Goal: Transaction & Acquisition: Purchase product/service

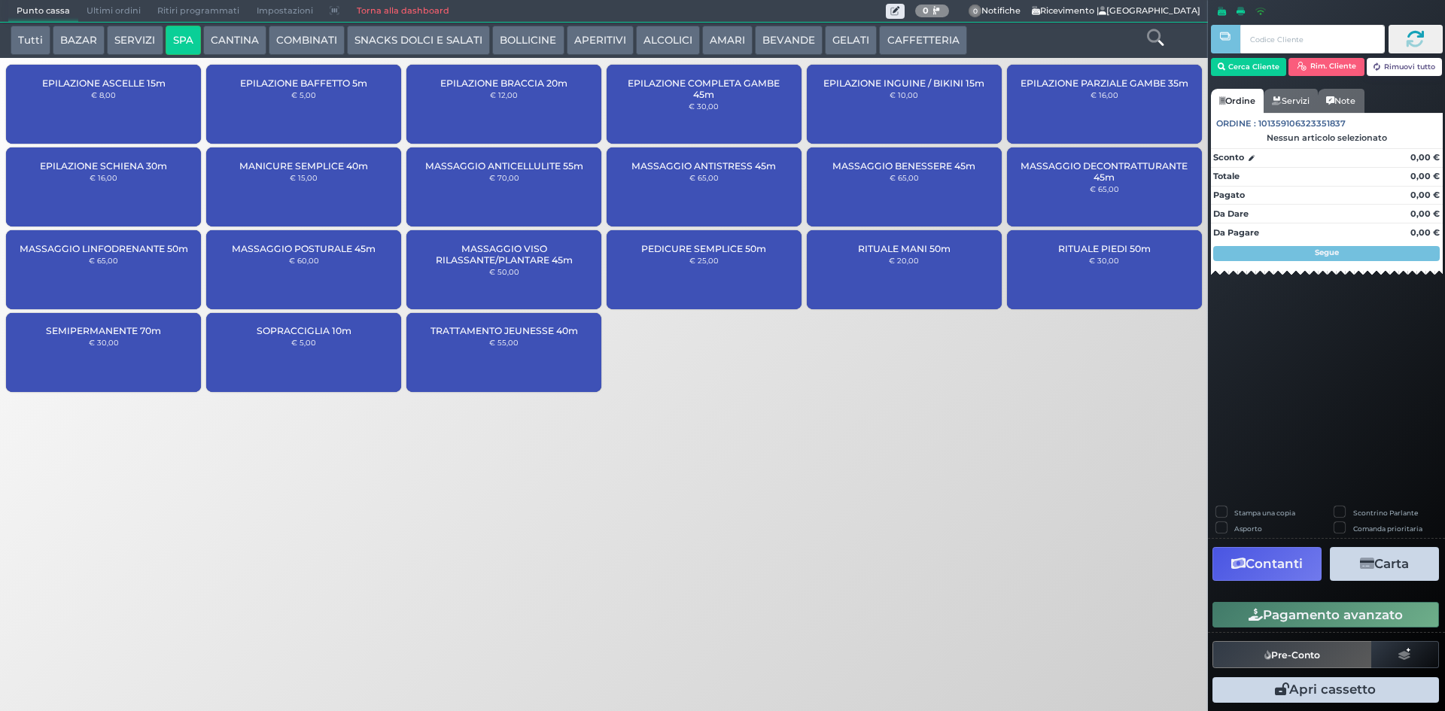
click at [117, 32] on button "SERVIZI" at bounding box center [135, 41] width 56 height 30
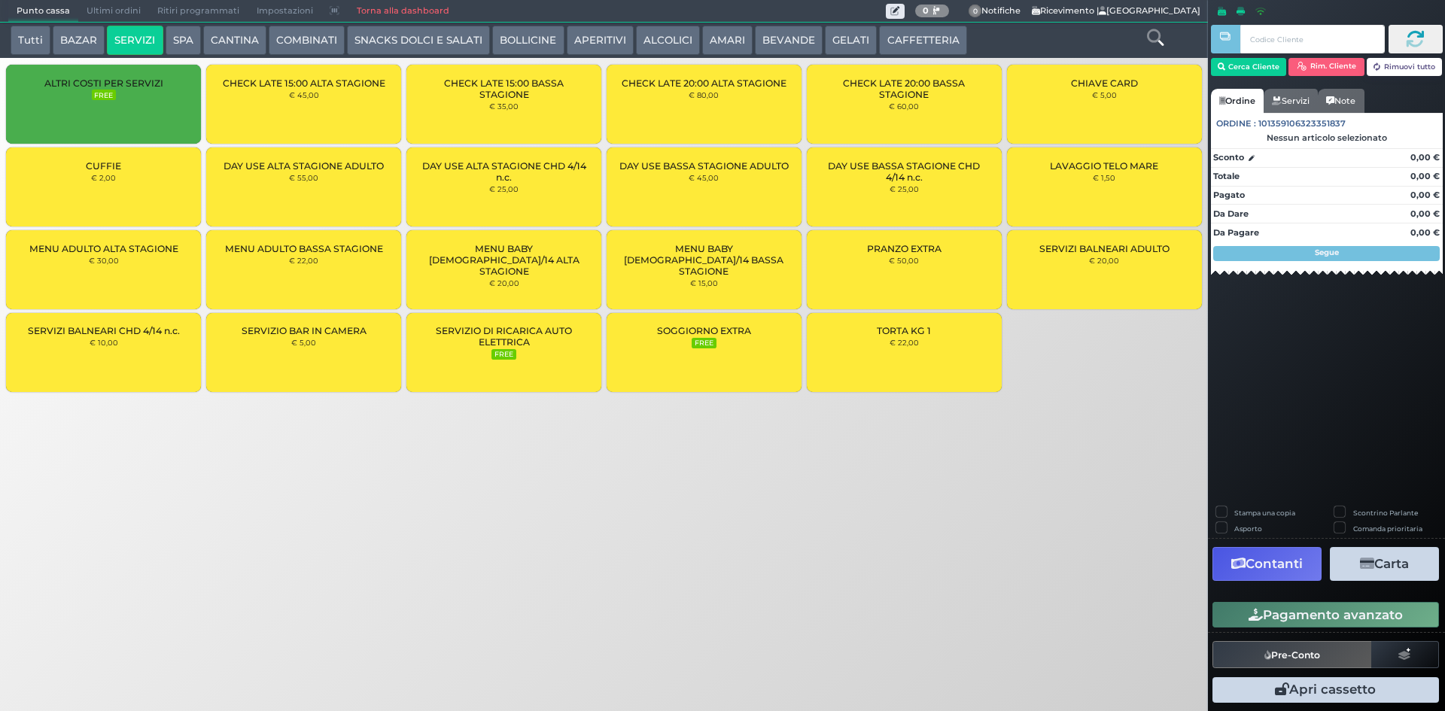
click at [90, 47] on button "BAZAR" at bounding box center [79, 41] width 52 height 30
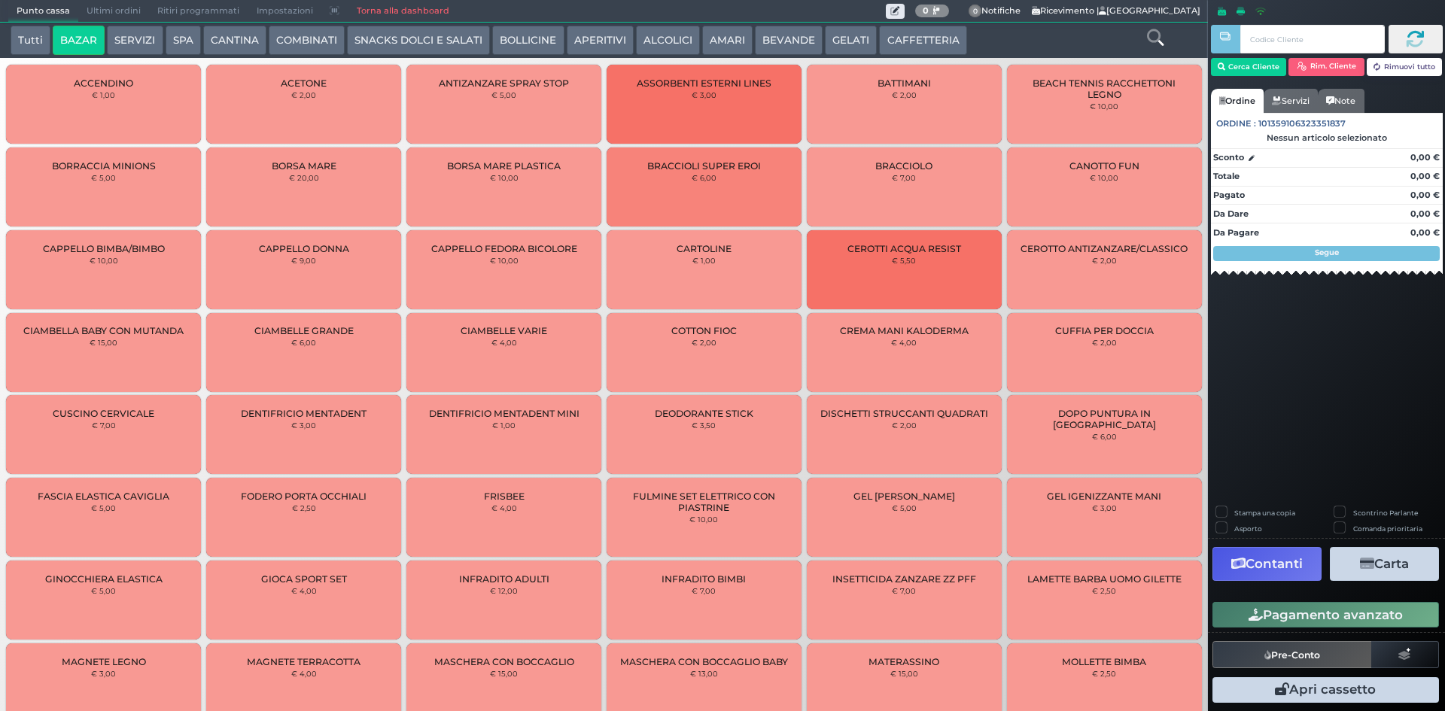
click at [126, 48] on button "SERVIZI" at bounding box center [135, 41] width 56 height 30
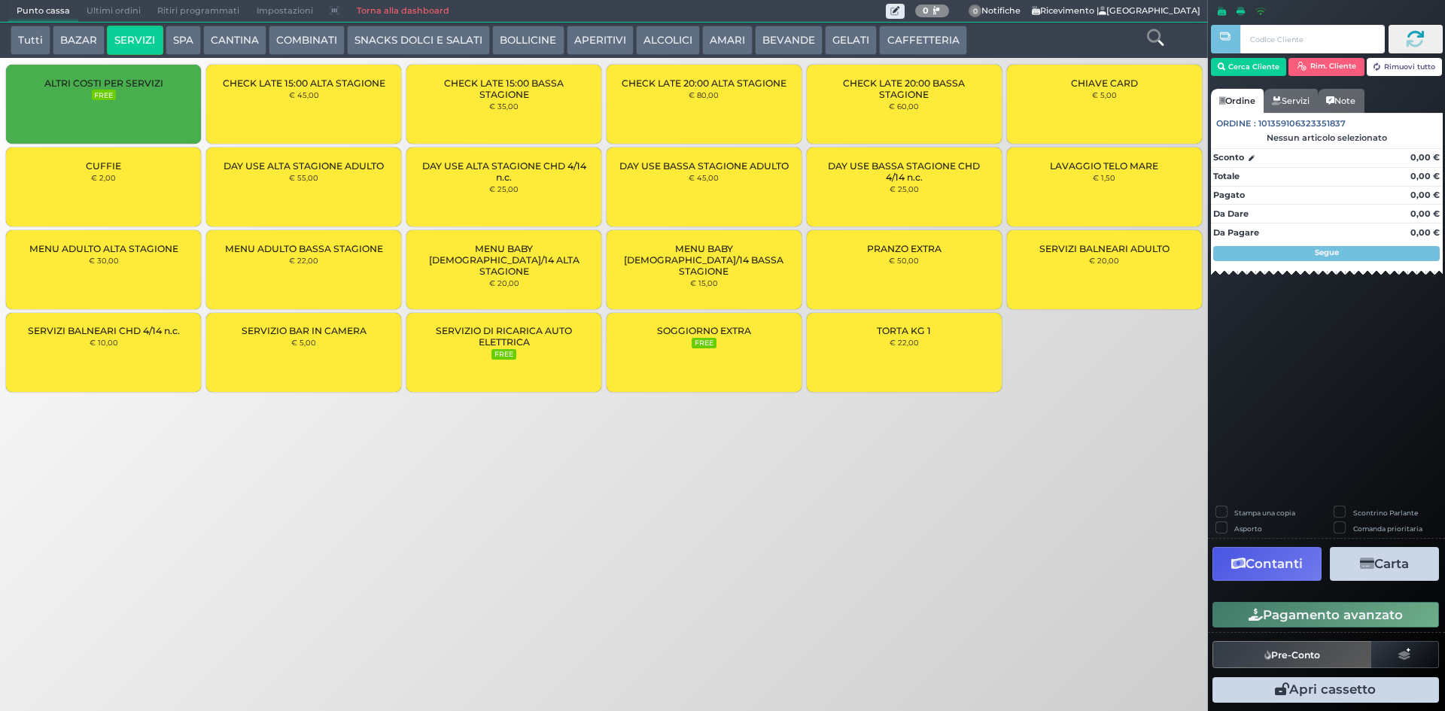
click at [84, 197] on div "CUFFIE € 2,00" at bounding box center [103, 186] width 195 height 79
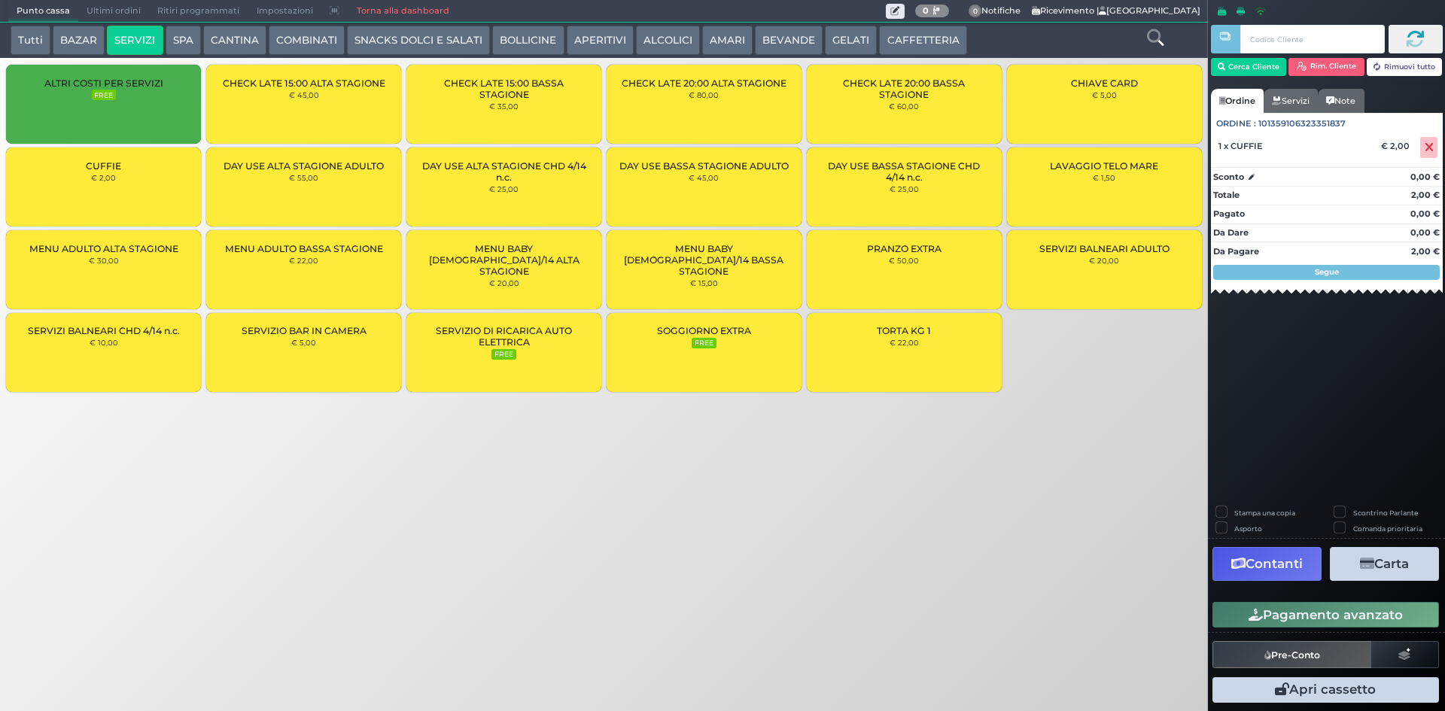
click at [133, 182] on div "CUFFIE € 2,00" at bounding box center [103, 186] width 195 height 79
drag, startPoint x: 1345, startPoint y: 619, endPoint x: 984, endPoint y: 607, distance: 360.7
click at [985, 622] on div "Punto cassa Mappa Ultimi ordini Delivery Ritiri programmati Impostazioni Torna …" at bounding box center [722, 355] width 1445 height 711
click at [1432, 148] on icon at bounding box center [1429, 147] width 9 height 1
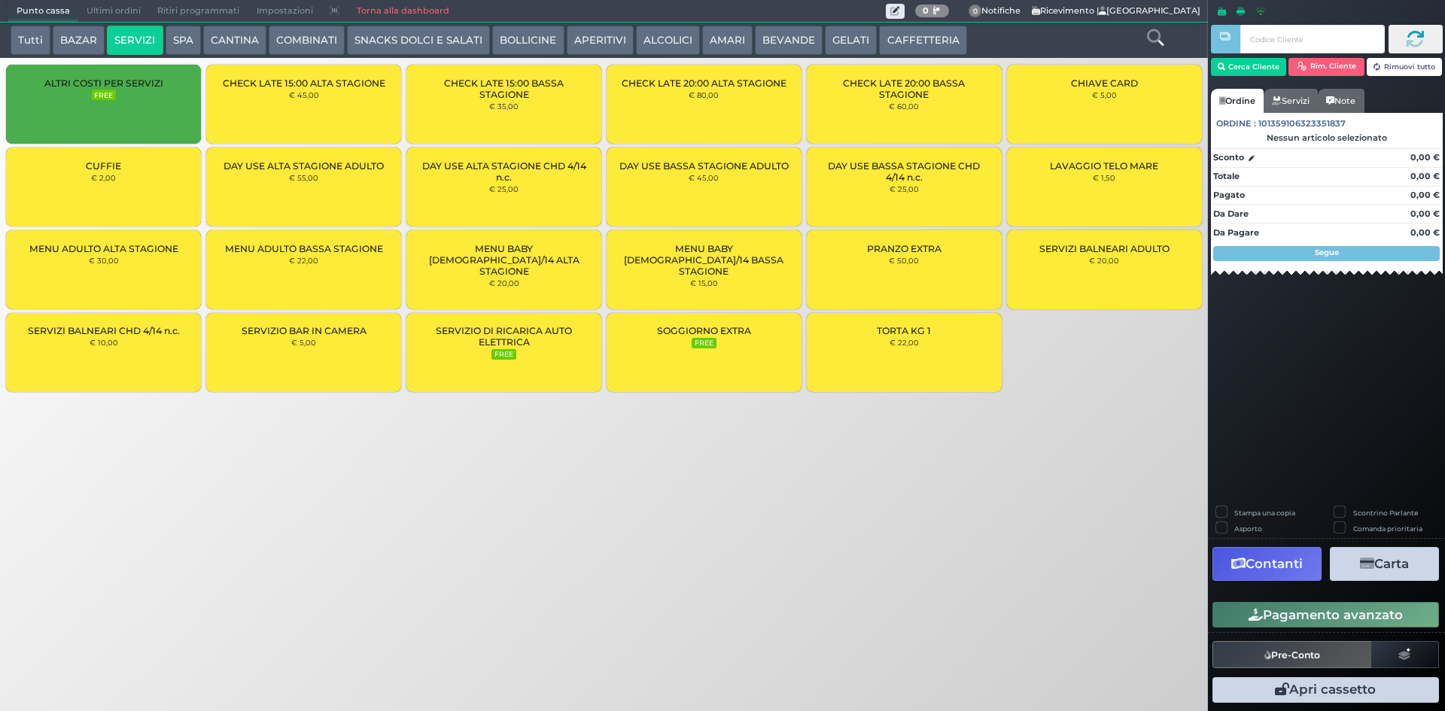
click at [109, 187] on div "CUFFIE € 2,00" at bounding box center [103, 186] width 195 height 79
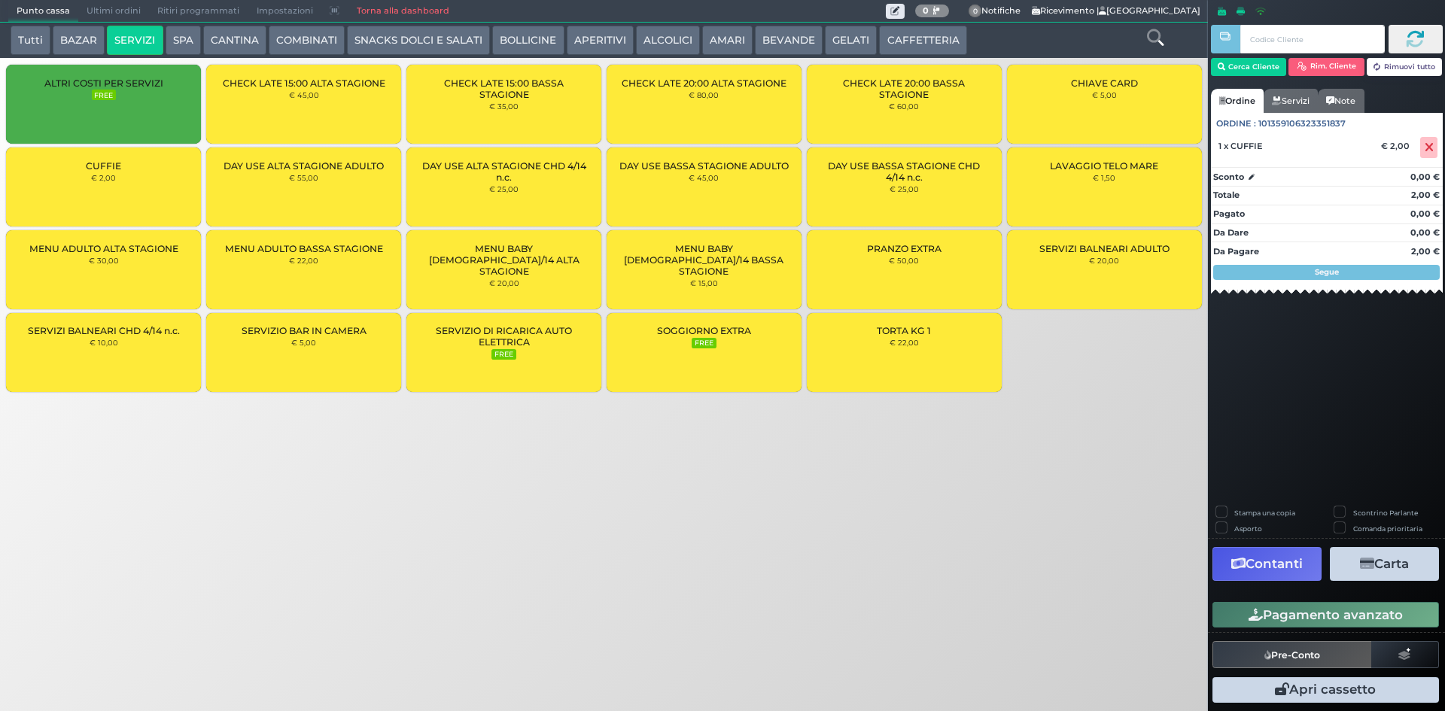
click at [1289, 612] on button "Pagamento avanzato" at bounding box center [1325, 615] width 227 height 26
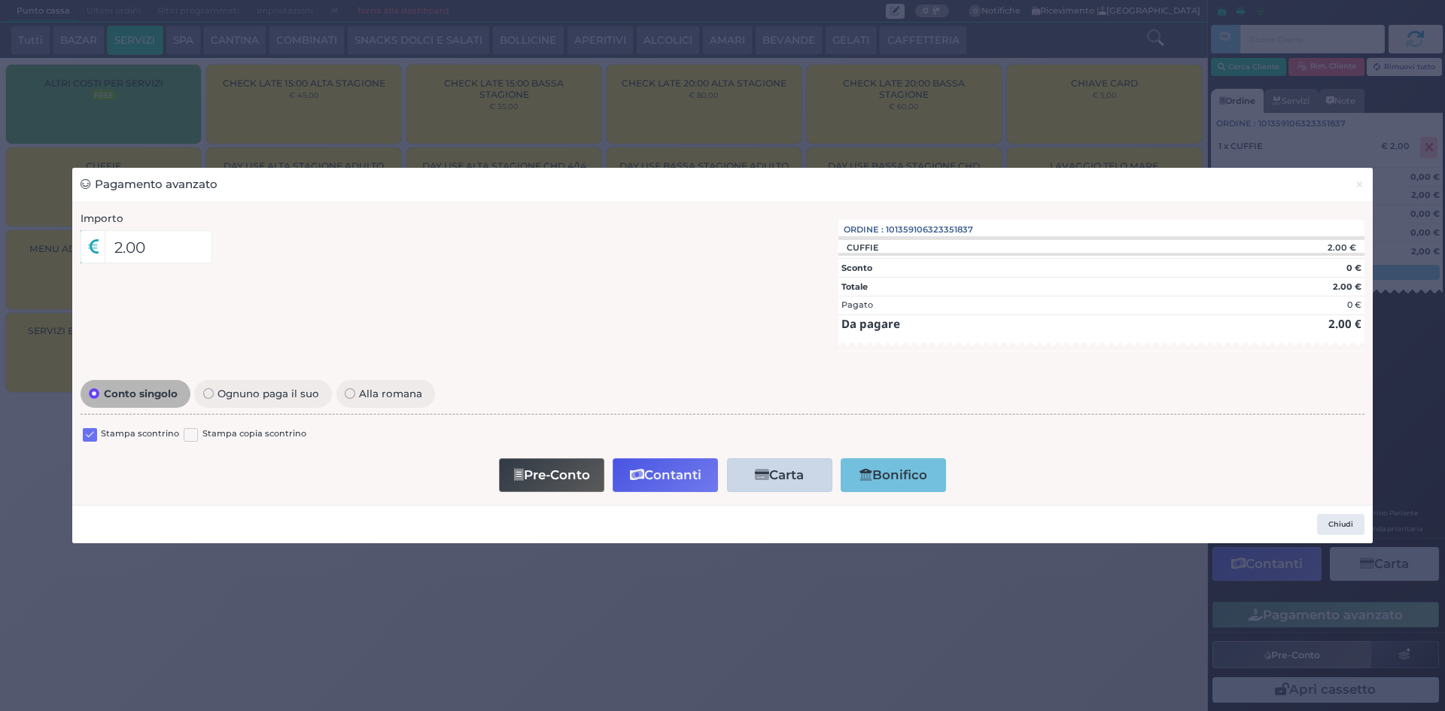
click at [95, 433] on label at bounding box center [90, 435] width 14 height 14
click at [0, 0] on input "checkbox" at bounding box center [0, 0] width 0 height 0
click at [712, 479] on button "Contanti" at bounding box center [665, 475] width 105 height 34
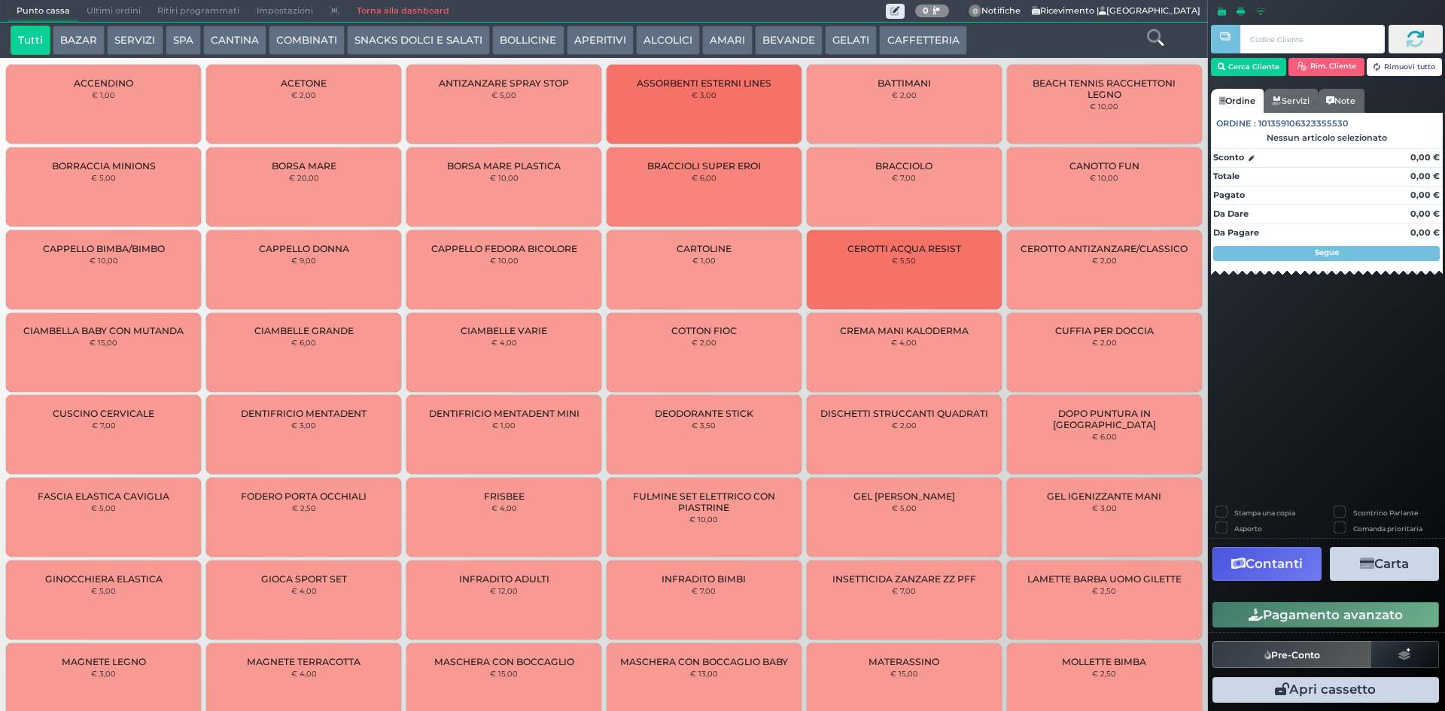
click at [111, 41] on button "SERVIZI" at bounding box center [135, 41] width 56 height 30
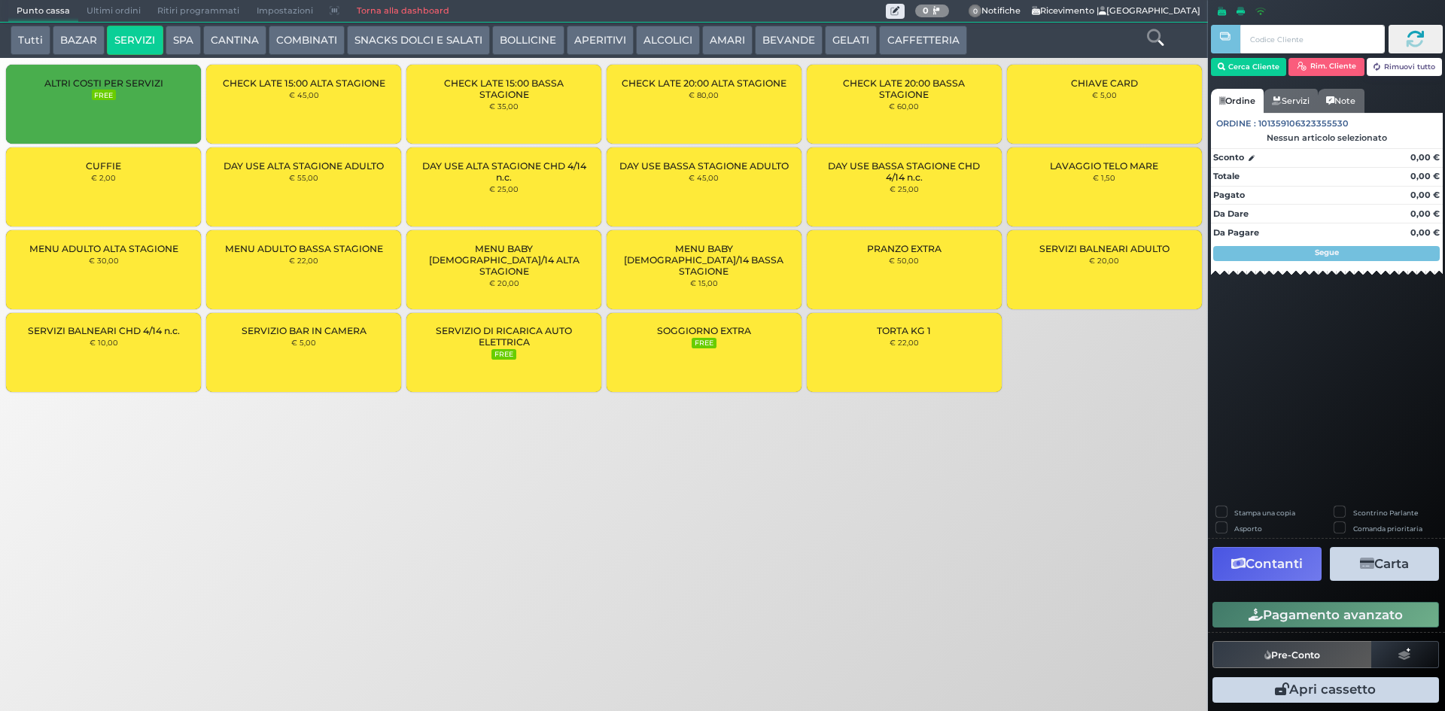
click at [114, 175] on small "€ 2,00" at bounding box center [103, 177] width 25 height 9
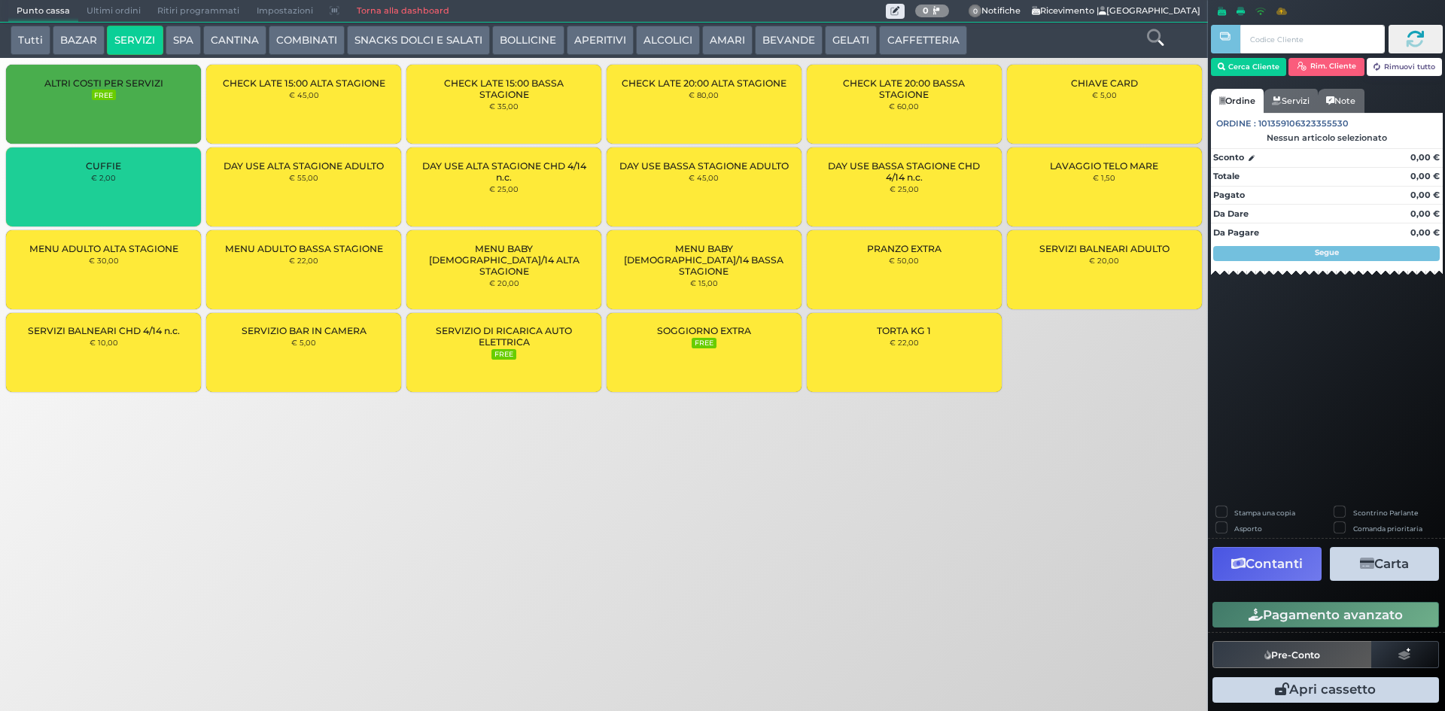
click at [114, 175] on small "€ 2,00" at bounding box center [103, 177] width 25 height 9
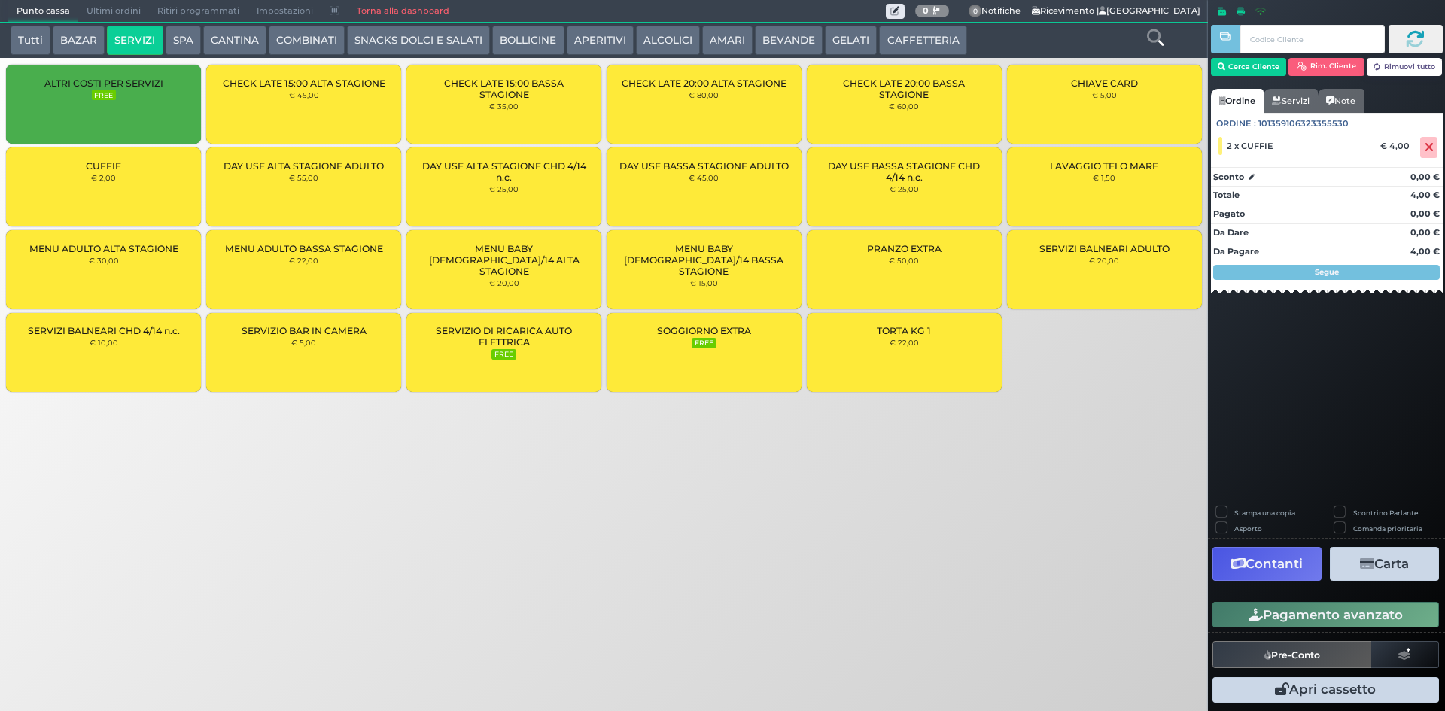
click at [1364, 609] on button "Pagamento avanzato" at bounding box center [1325, 615] width 227 height 26
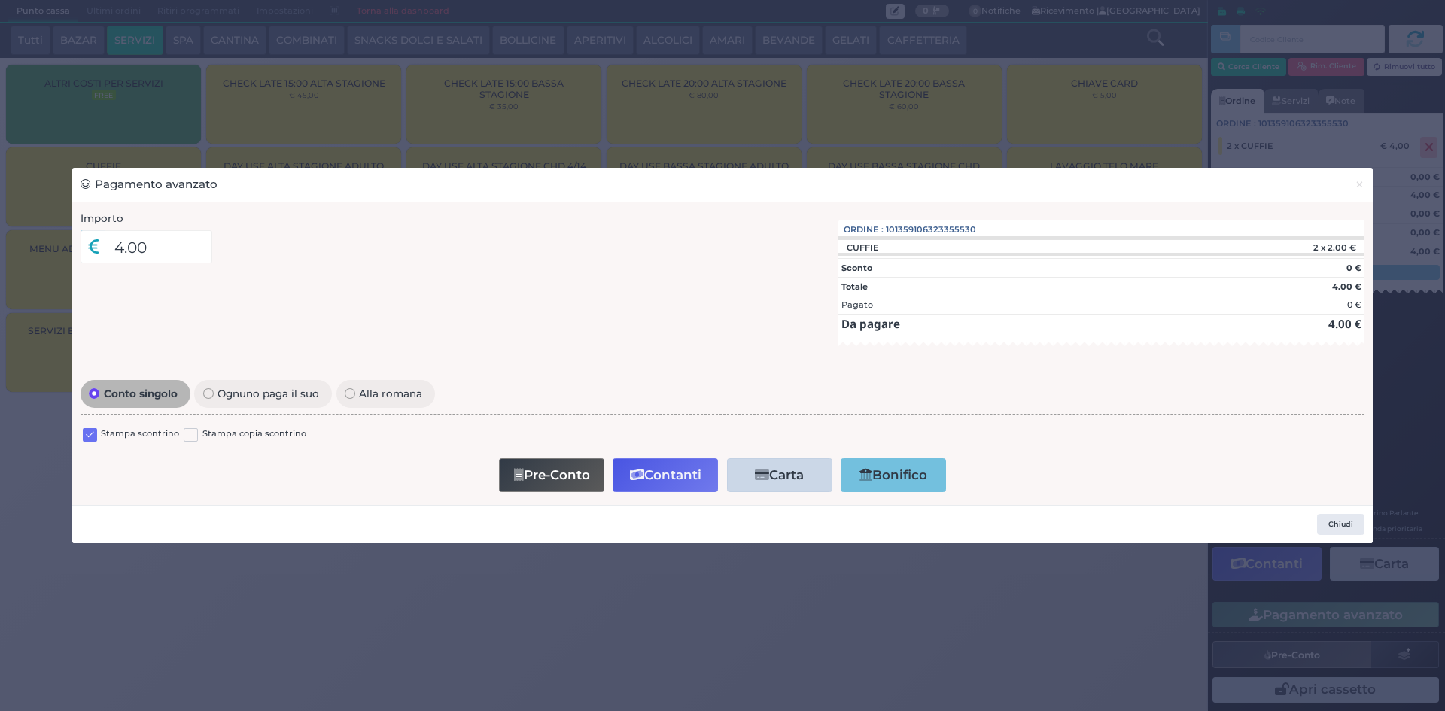
click at [88, 430] on label at bounding box center [90, 435] width 14 height 14
click at [0, 0] on input "checkbox" at bounding box center [0, 0] width 0 height 0
click at [683, 485] on button "Contanti" at bounding box center [665, 475] width 105 height 34
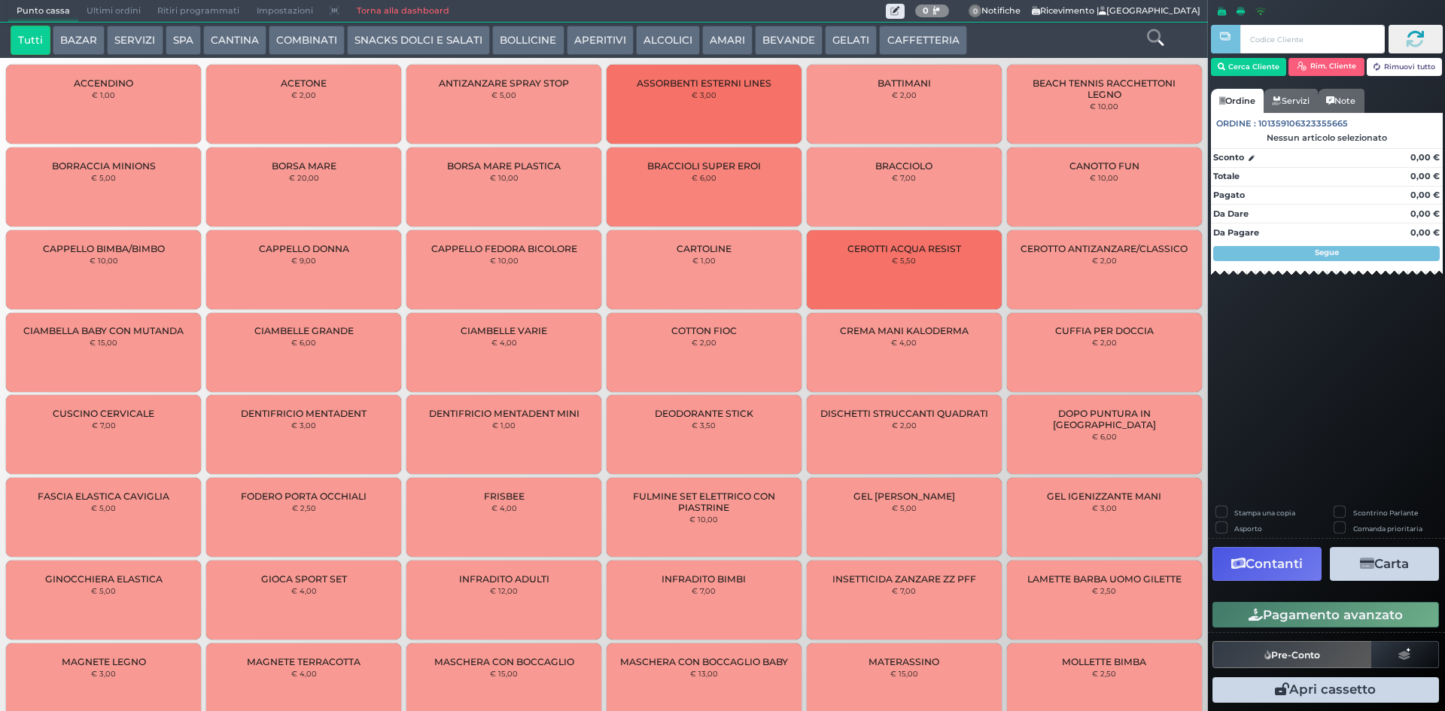
click at [104, 8] on span "Ultimi ordini" at bounding box center [113, 11] width 71 height 21
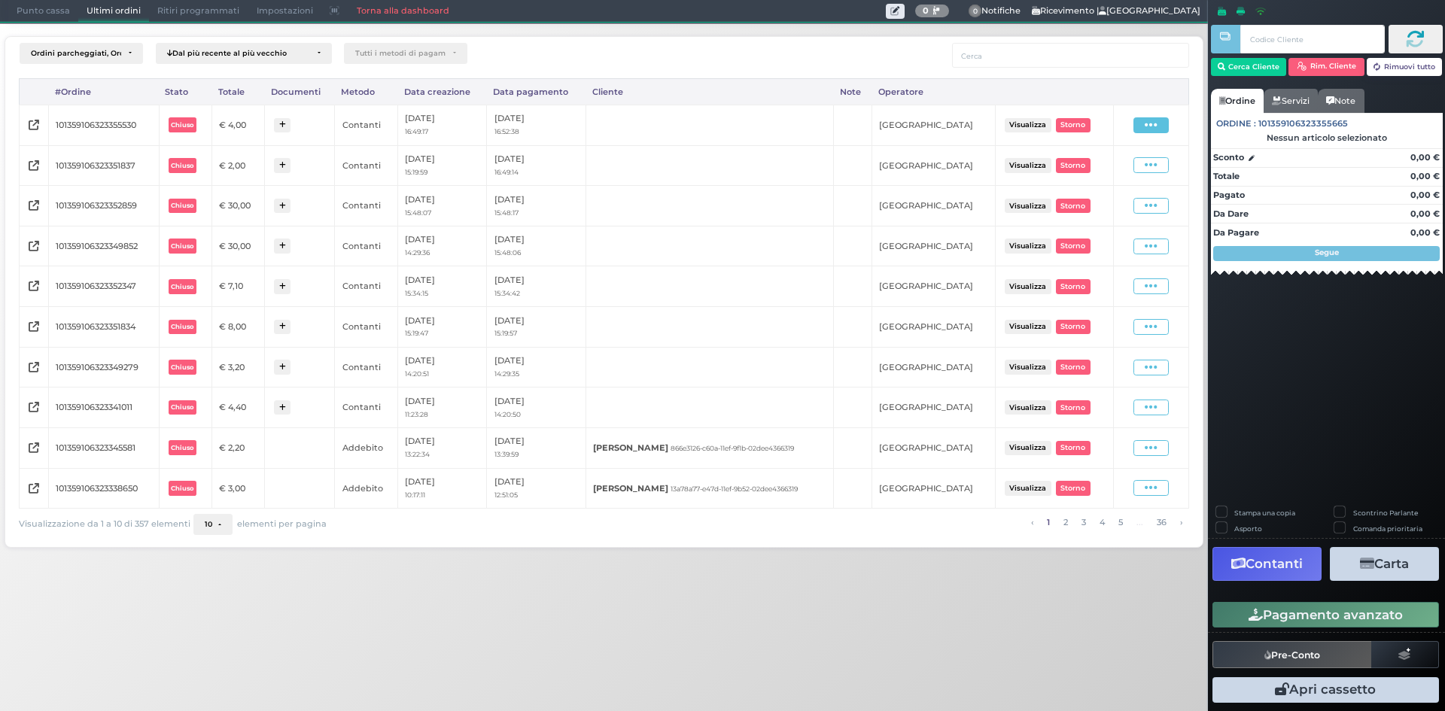
click at [1157, 126] on icon at bounding box center [1151, 125] width 13 height 14
drag, startPoint x: 1112, startPoint y: 171, endPoint x: 1090, endPoint y: 170, distance: 21.8
click at [1109, 172] on span "Ristampa Pre-Conto" at bounding box center [1117, 169] width 62 height 26
click at [52, 13] on span "Punto cassa" at bounding box center [43, 11] width 70 height 21
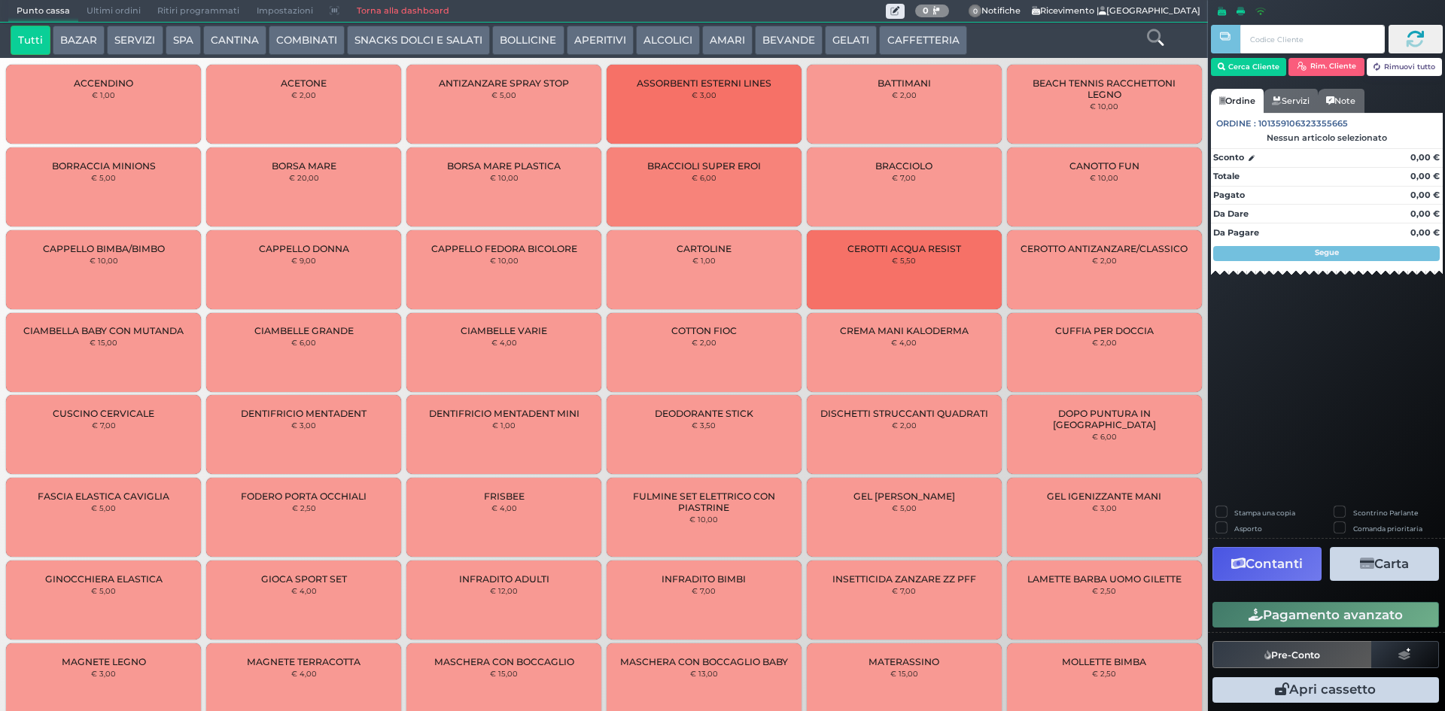
click at [852, 47] on button "GELATI" at bounding box center [851, 41] width 52 height 30
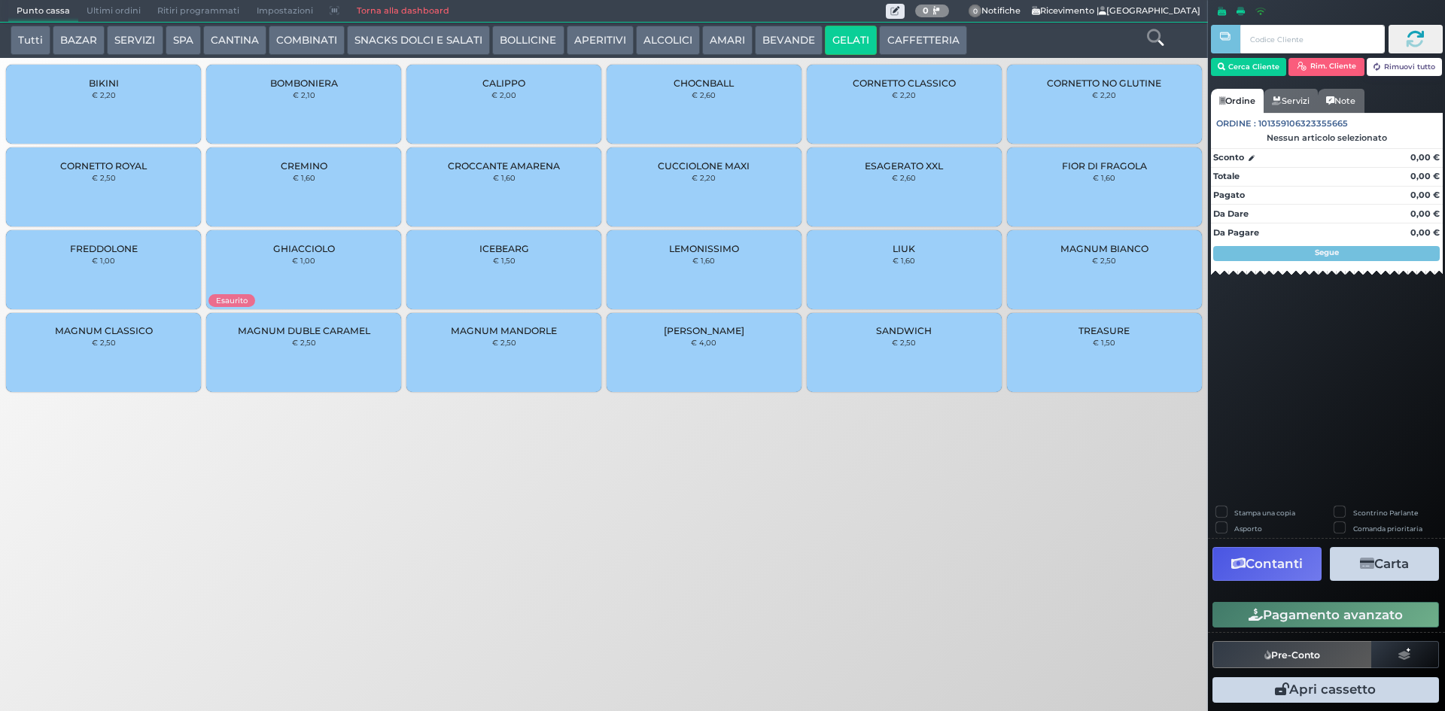
click at [1157, 365] on div "TREASURE € 1,50" at bounding box center [1104, 352] width 195 height 79
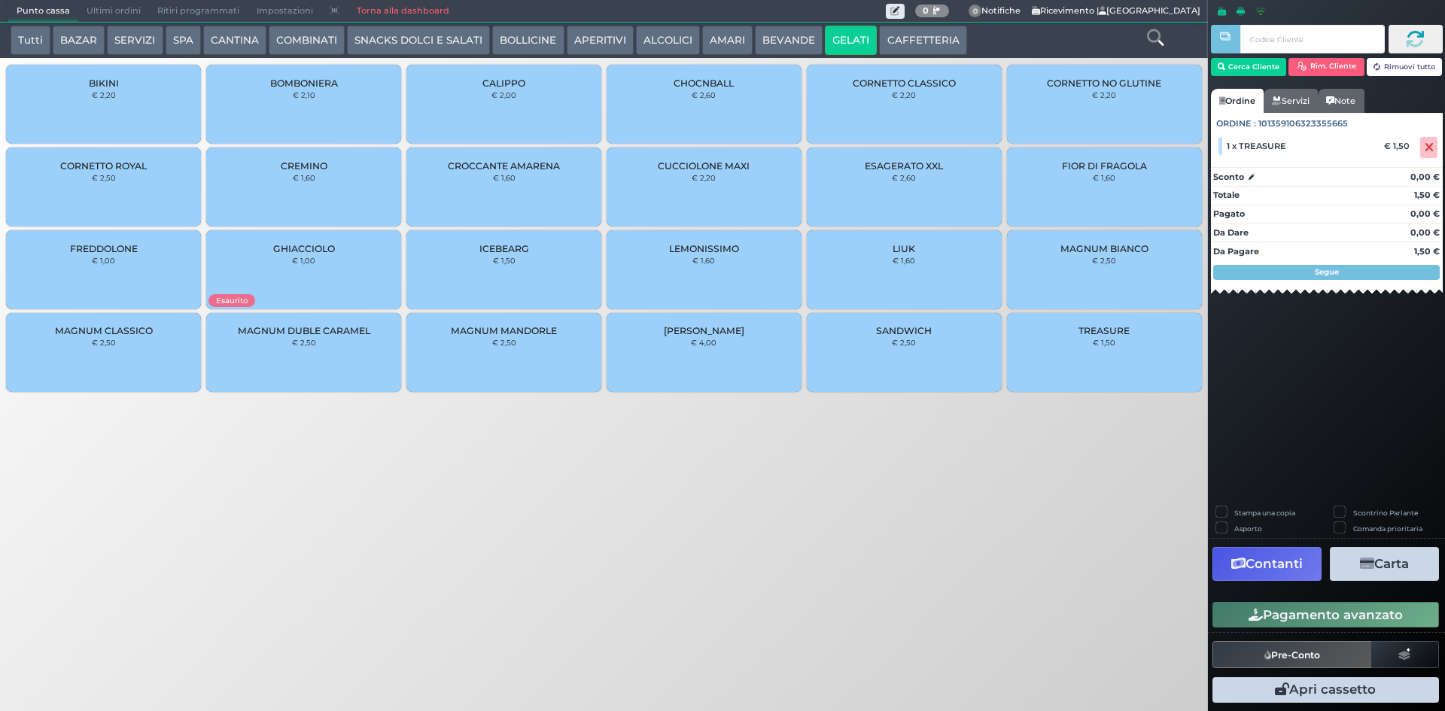
click at [1343, 616] on button "Pagamento avanzato" at bounding box center [1325, 615] width 227 height 26
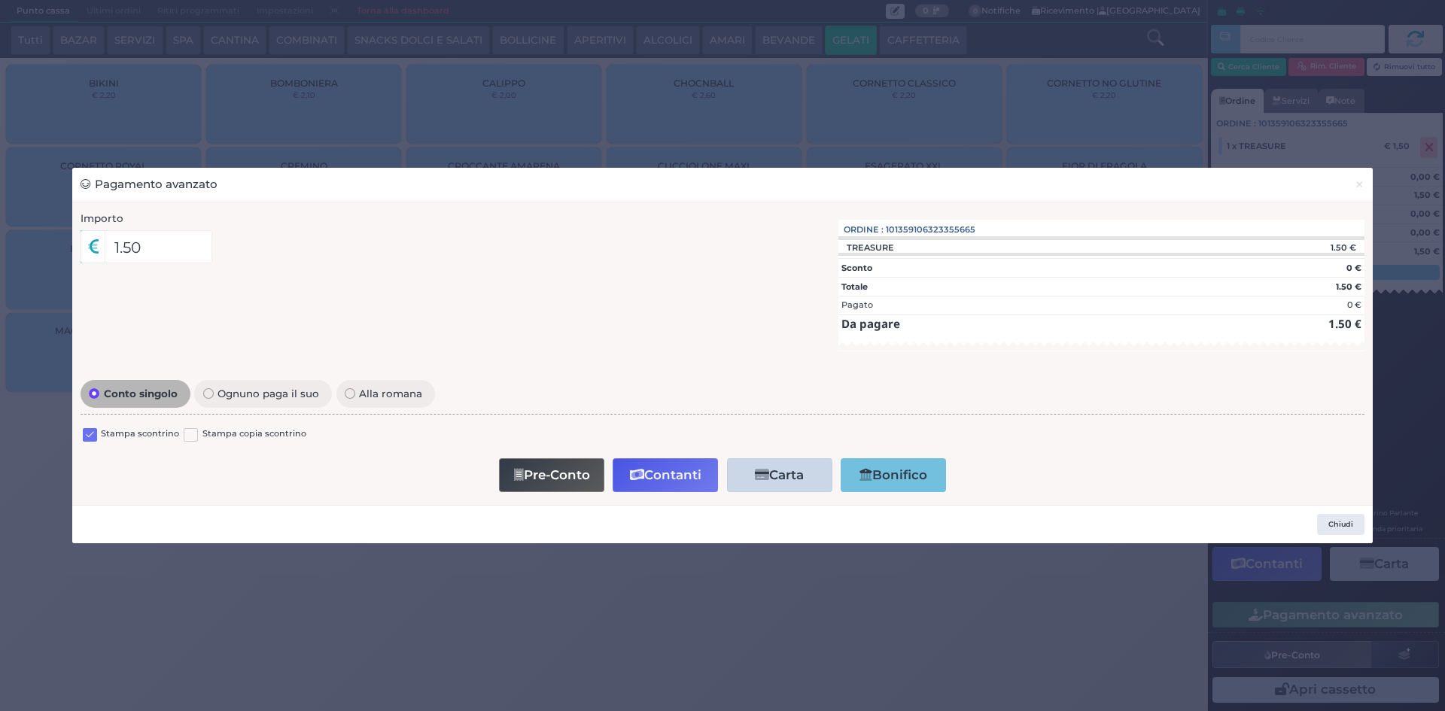
drag, startPoint x: 86, startPoint y: 442, endPoint x: 84, endPoint y: 432, distance: 10.6
click at [84, 439] on div at bounding box center [90, 436] width 14 height 18
drag, startPoint x: 84, startPoint y: 431, endPoint x: 153, endPoint y: 435, distance: 68.6
click at [84, 430] on label at bounding box center [90, 435] width 14 height 14
click at [0, 0] on input "checkbox" at bounding box center [0, 0] width 0 height 0
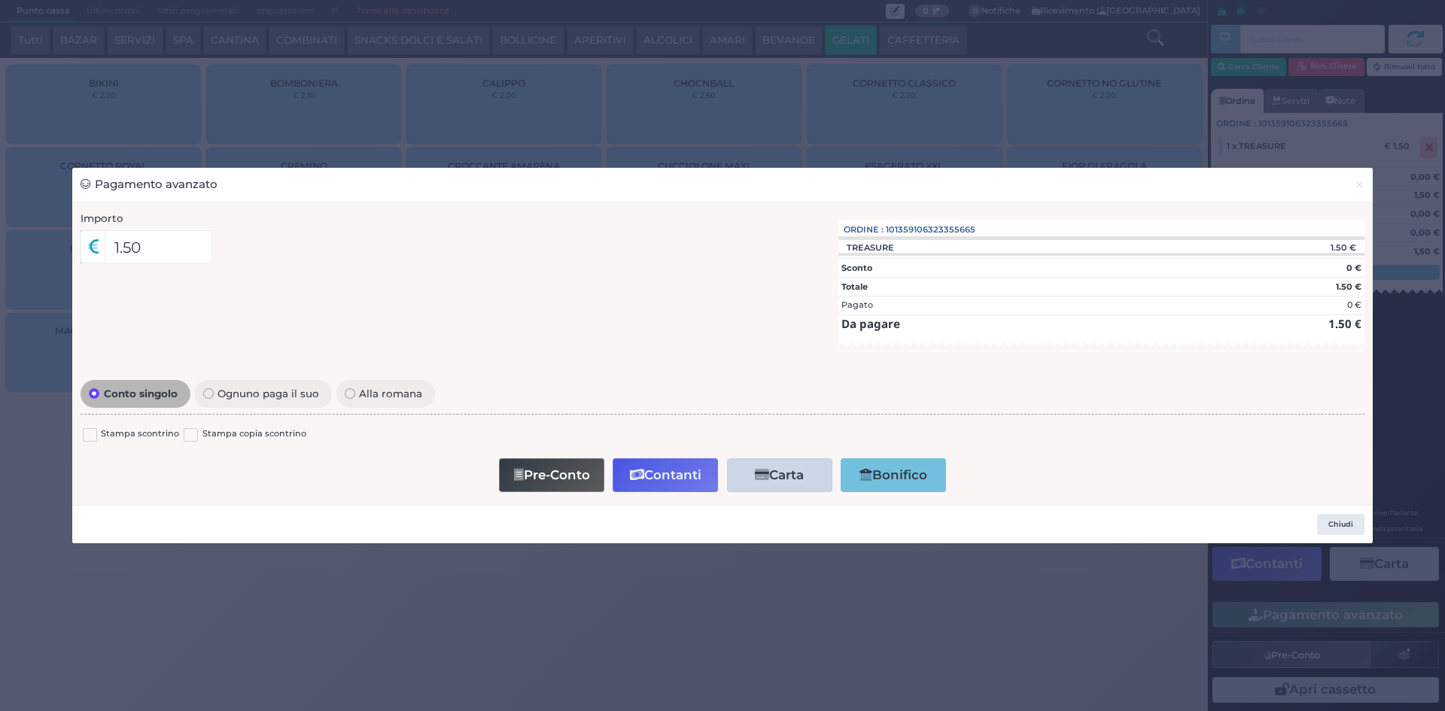
click at [655, 474] on button "Contanti" at bounding box center [665, 475] width 105 height 34
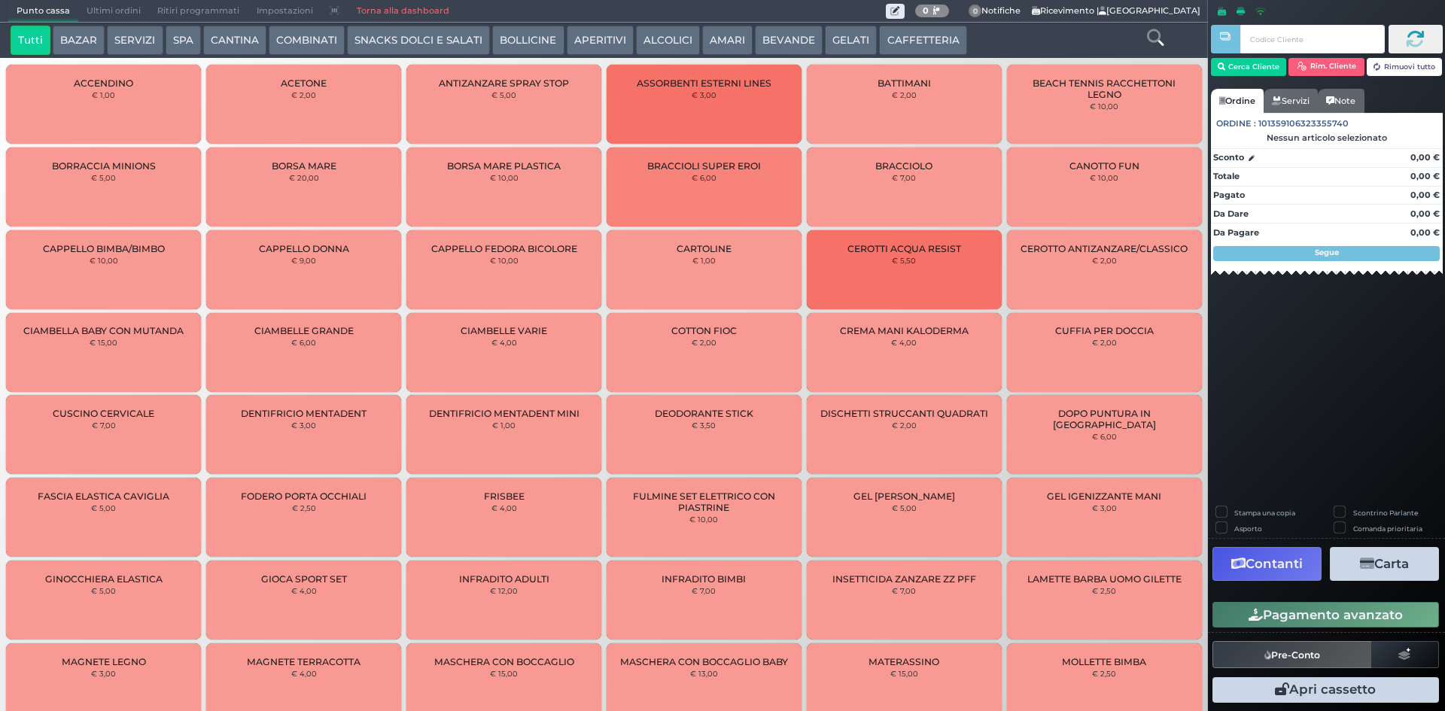
click at [119, 3] on span "Ultimi ordini" at bounding box center [113, 11] width 71 height 21
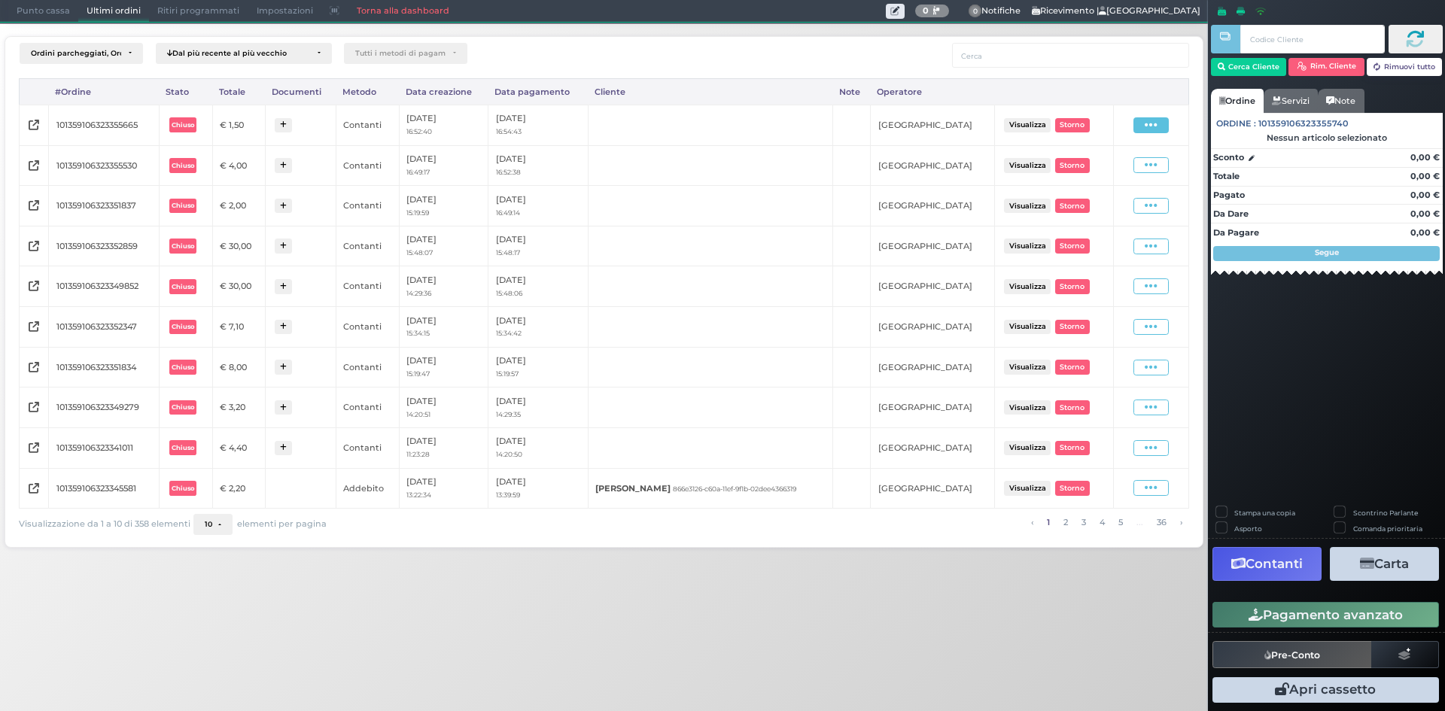
click at [1157, 126] on icon at bounding box center [1151, 125] width 13 height 14
click at [1136, 165] on span "Ristampa Pre-Conto" at bounding box center [1117, 169] width 62 height 26
click at [36, 8] on span "Punto cassa" at bounding box center [43, 11] width 70 height 21
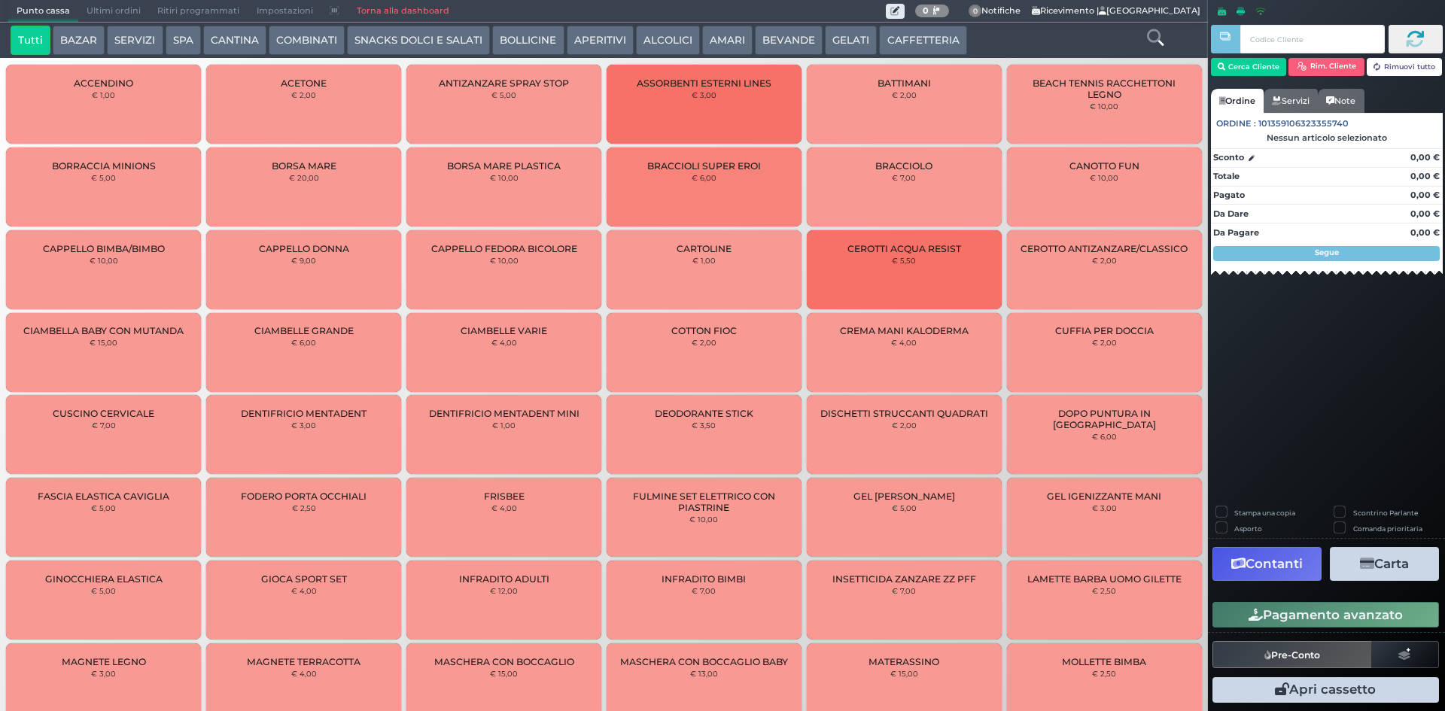
click at [388, 44] on button "SNACKS DOLCI E SALATI" at bounding box center [418, 41] width 143 height 30
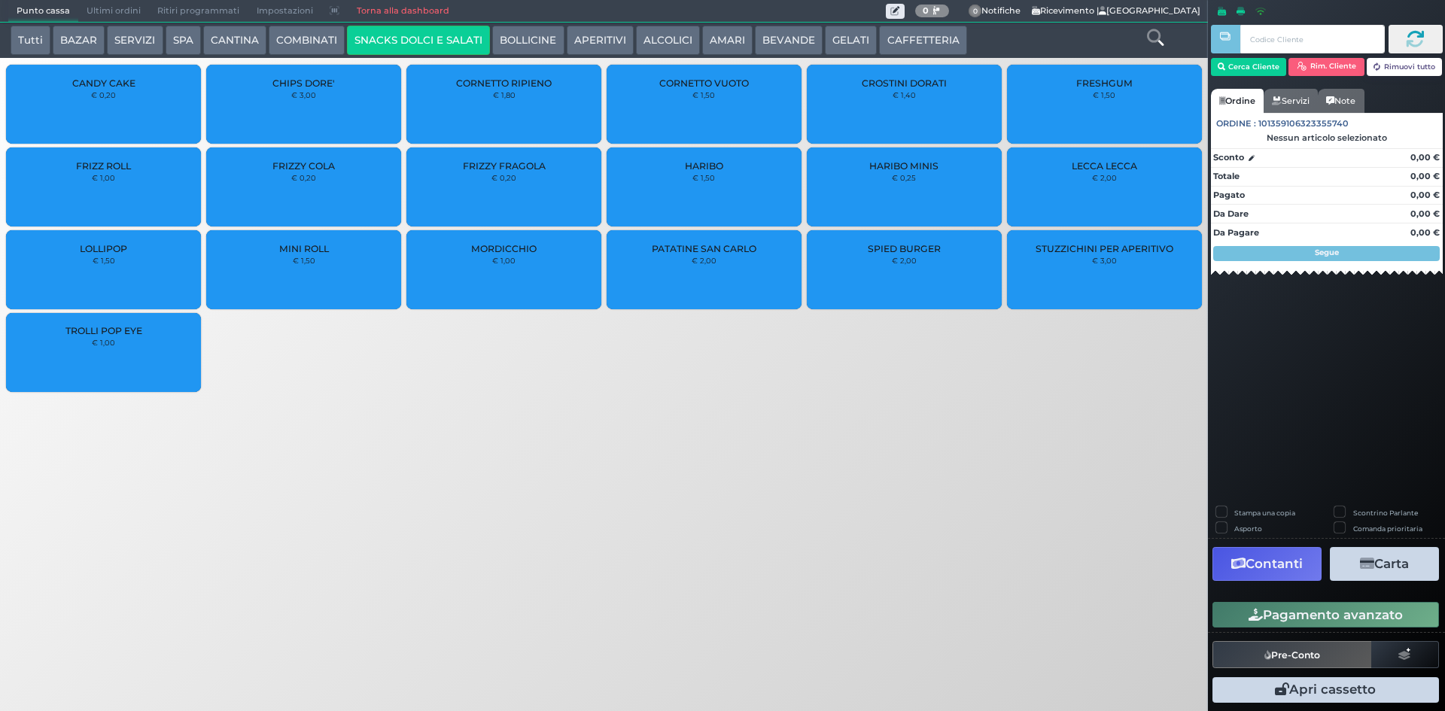
click at [303, 105] on div "CHIPS DORE' € 3,00" at bounding box center [303, 104] width 195 height 79
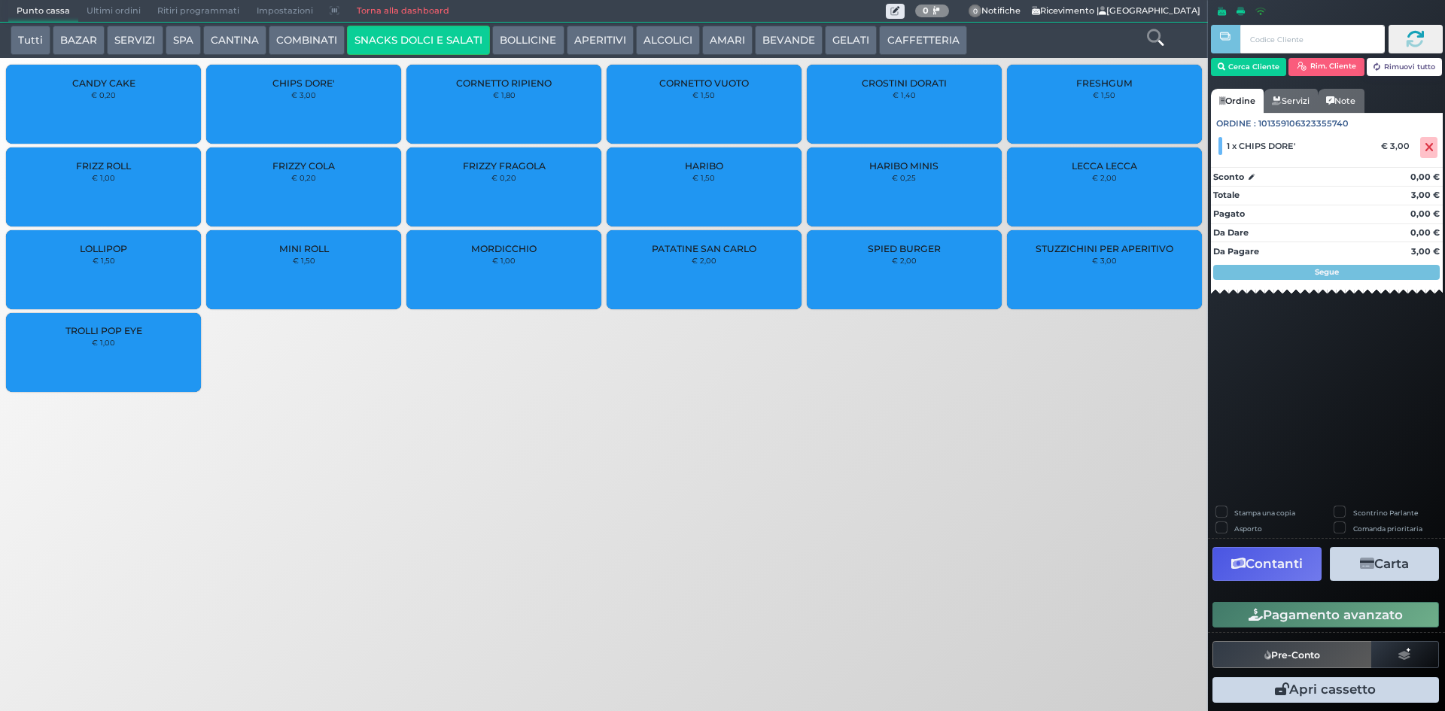
click at [1234, 511] on label "Stampa una copia" at bounding box center [1264, 513] width 61 height 10
checkbox input "true"
click at [1381, 570] on button "Carta" at bounding box center [1384, 564] width 109 height 34
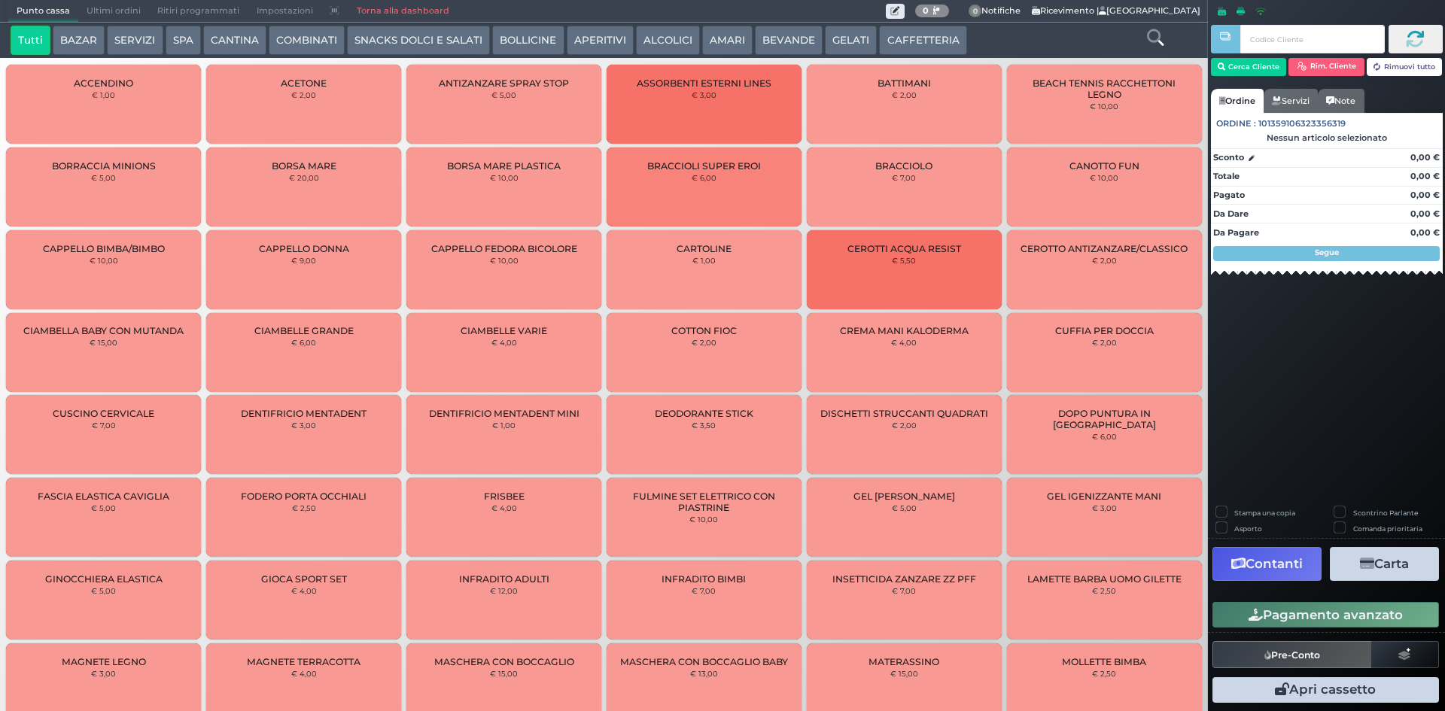
click at [842, 29] on button "GELATI" at bounding box center [851, 41] width 52 height 30
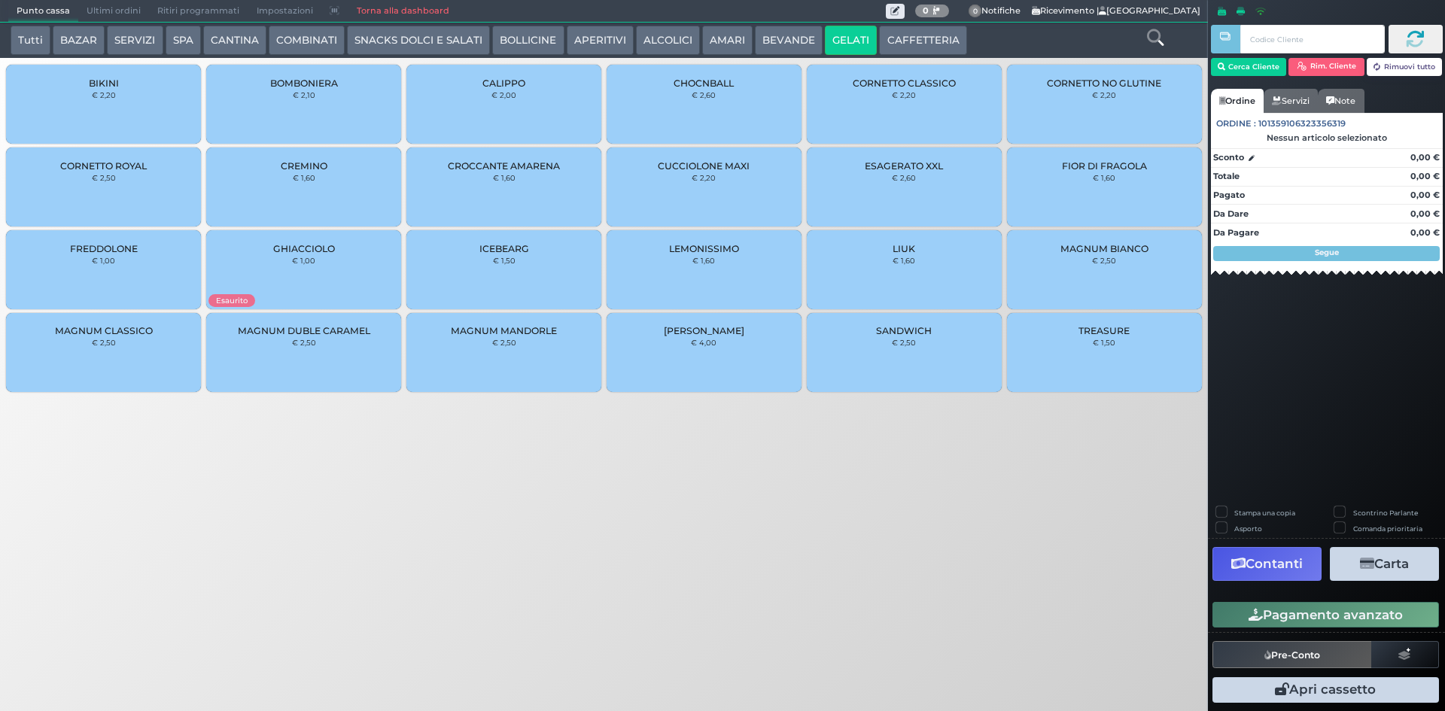
click at [1118, 353] on div "TREASURE € 1,50" at bounding box center [1104, 352] width 195 height 79
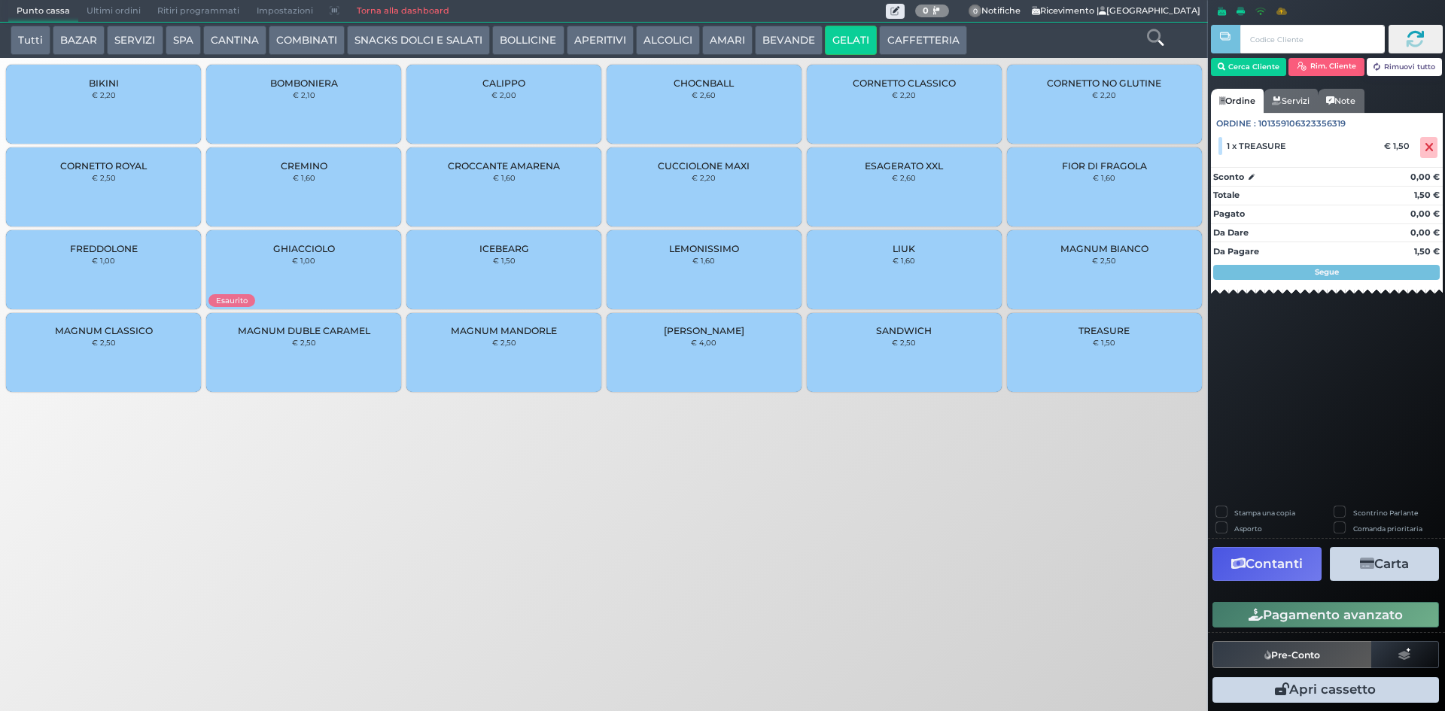
click at [1118, 353] on div "TREASURE € 1,50" at bounding box center [1104, 352] width 195 height 79
click at [1431, 147] on icon at bounding box center [1429, 147] width 9 height 1
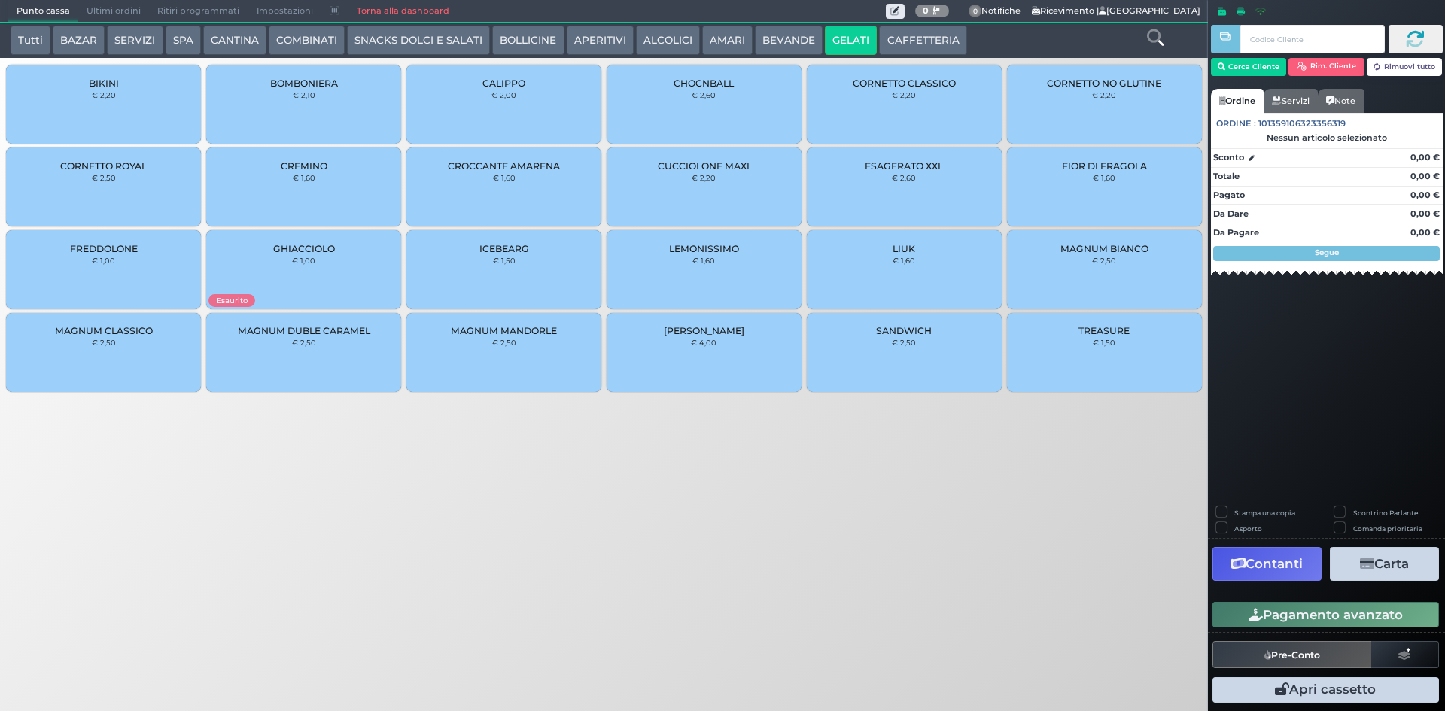
click at [1059, 344] on div "TREASURE € 1,50" at bounding box center [1104, 352] width 195 height 79
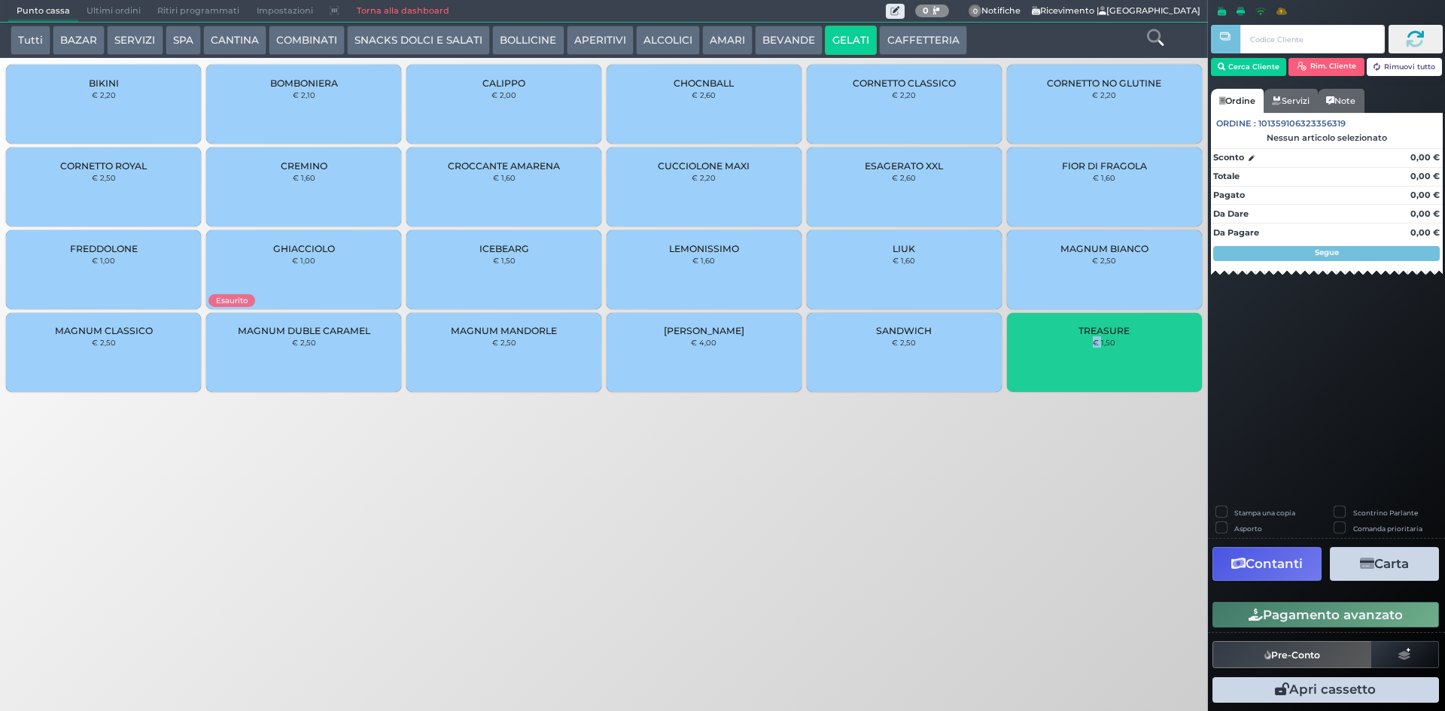
click at [1059, 344] on div "TREASURE € 1,50" at bounding box center [1104, 352] width 195 height 79
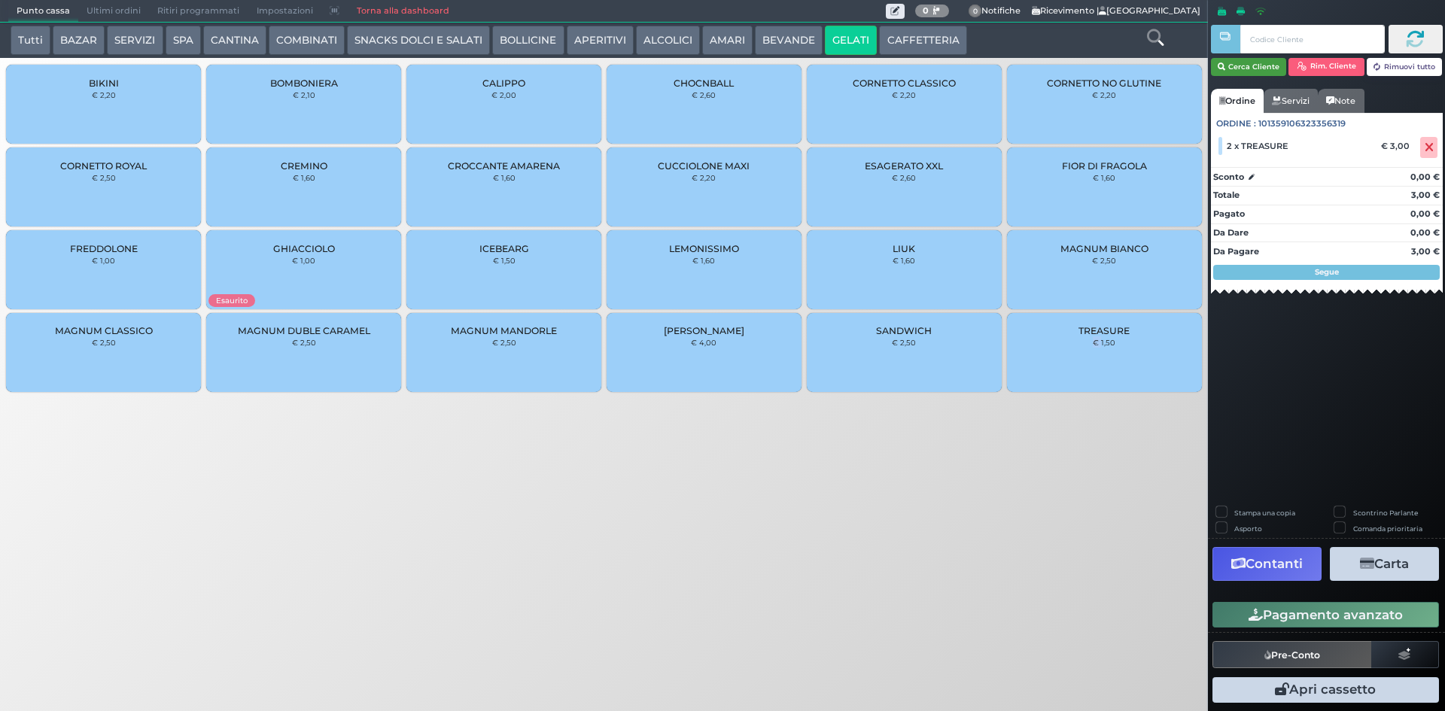
click at [1255, 75] on button "Cerca Cliente" at bounding box center [1249, 67] width 76 height 18
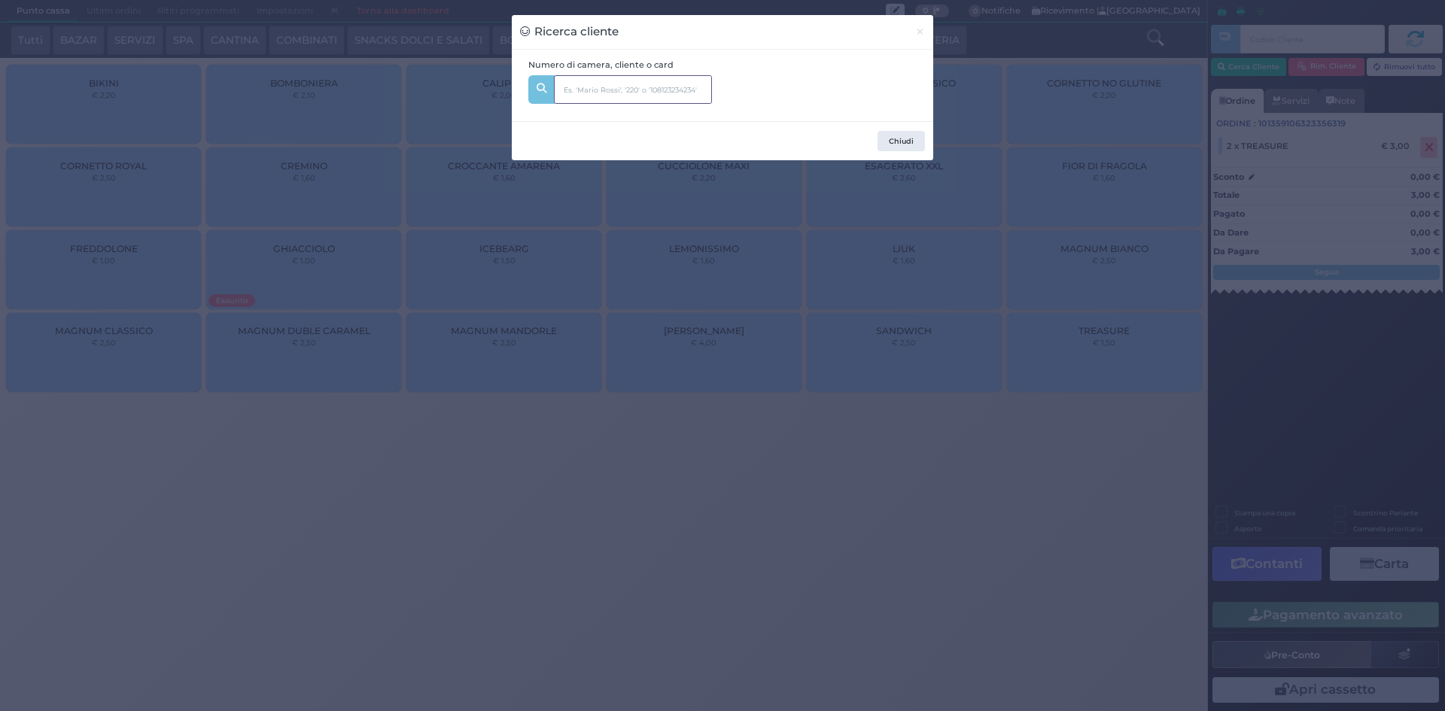
click at [613, 75] on input "text" at bounding box center [633, 89] width 158 height 29
type input "337"
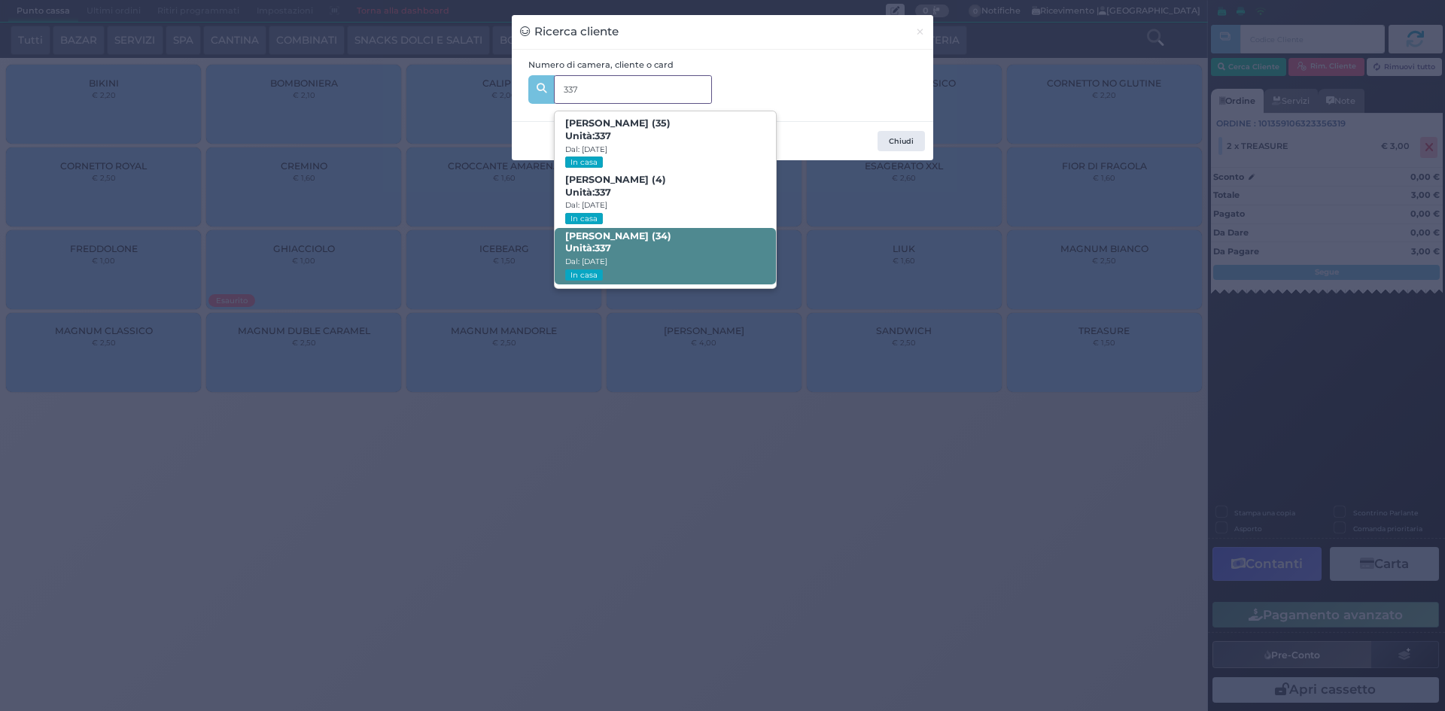
click at [664, 242] on span "Alice Serafini (34) Unità: 337 Dal: 16/08/2025 In casa" at bounding box center [665, 256] width 220 height 56
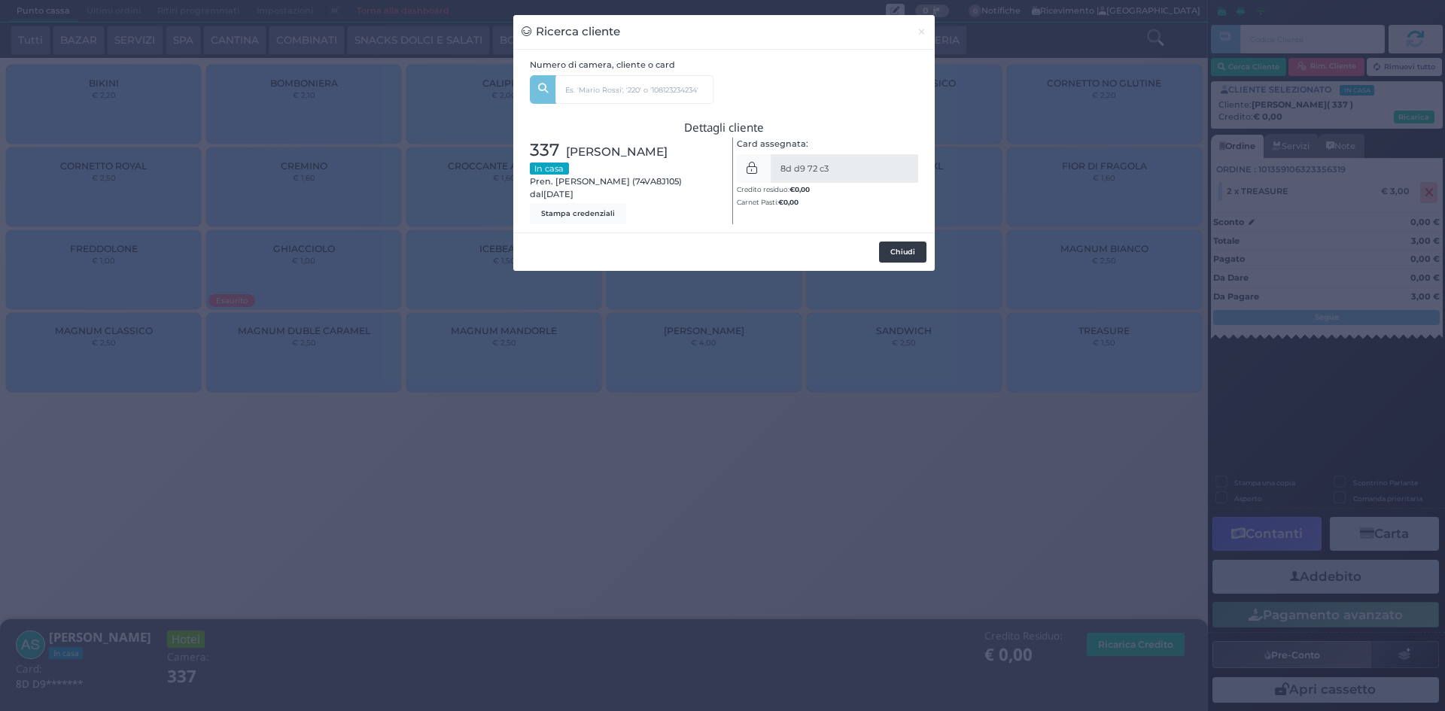
click at [889, 242] on button "Chiudi" at bounding box center [902, 252] width 47 height 21
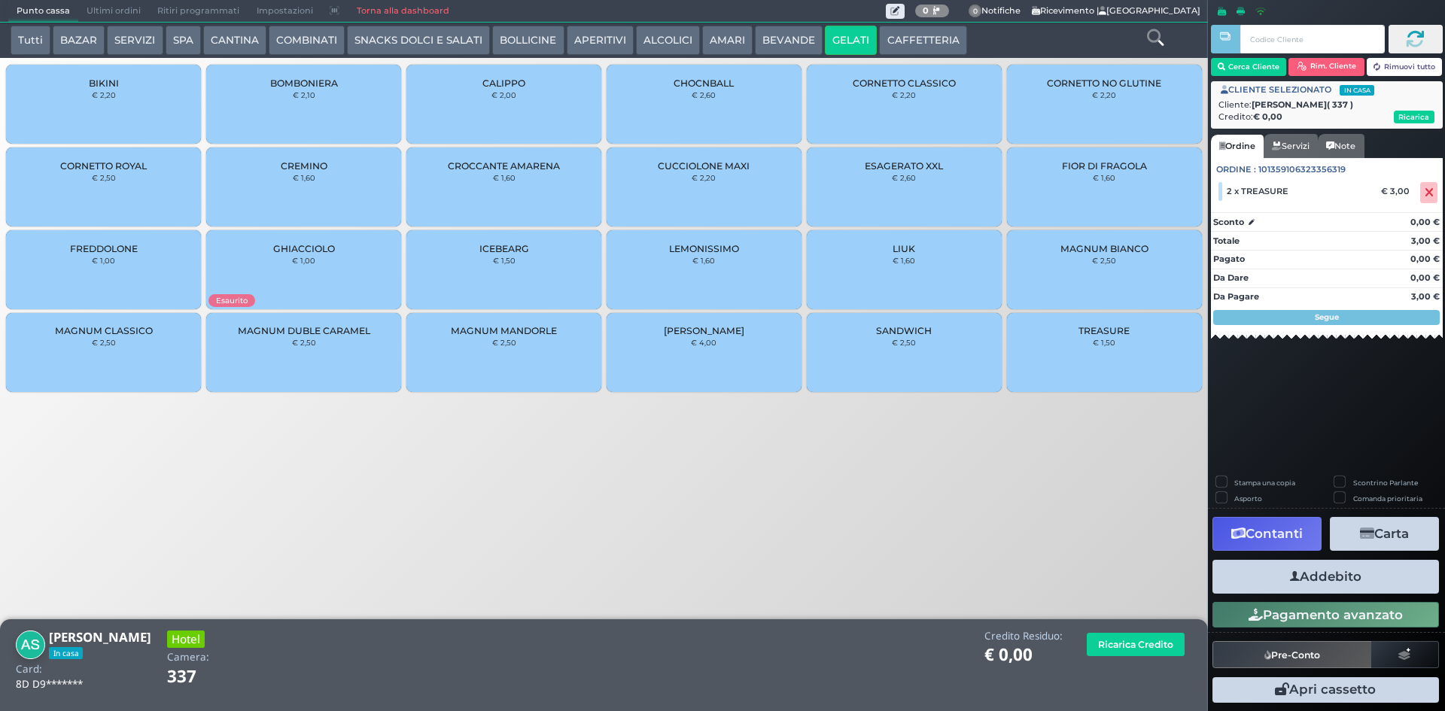
click at [1348, 578] on button "Addebito" at bounding box center [1325, 577] width 227 height 34
